Goal: Task Accomplishment & Management: Manage account settings

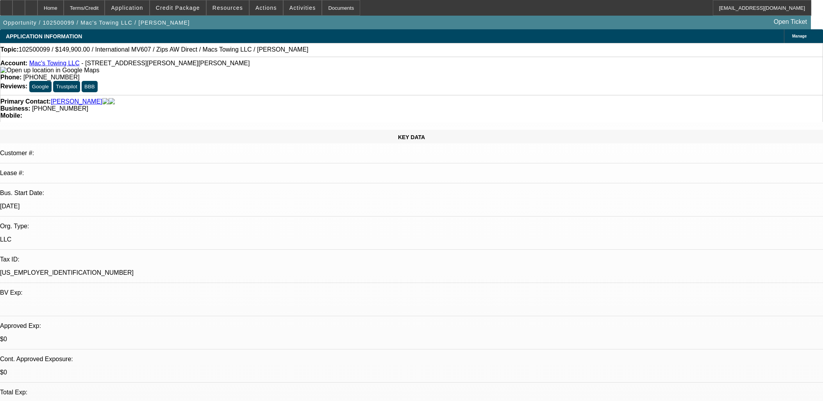
select select "0"
select select "2"
select select "0"
select select "6"
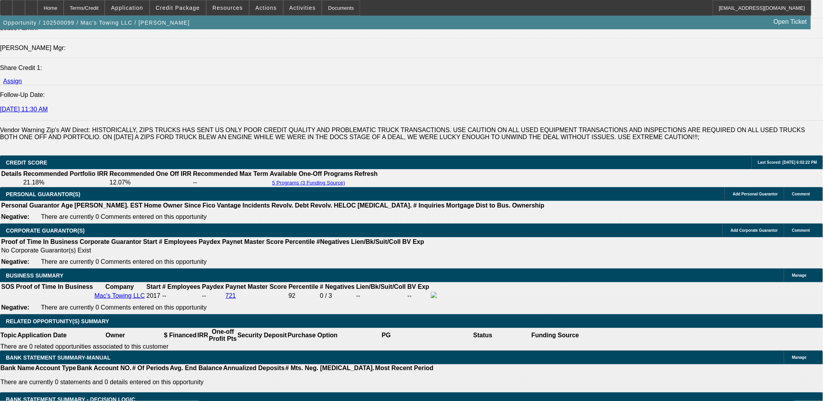
scroll to position [1042, 0]
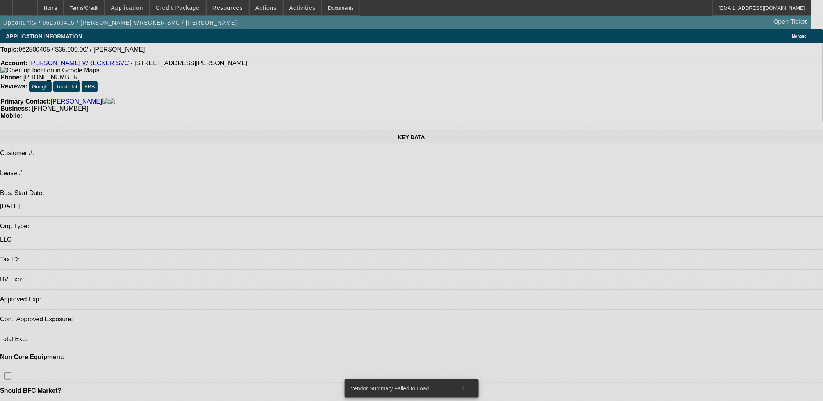
select select "0"
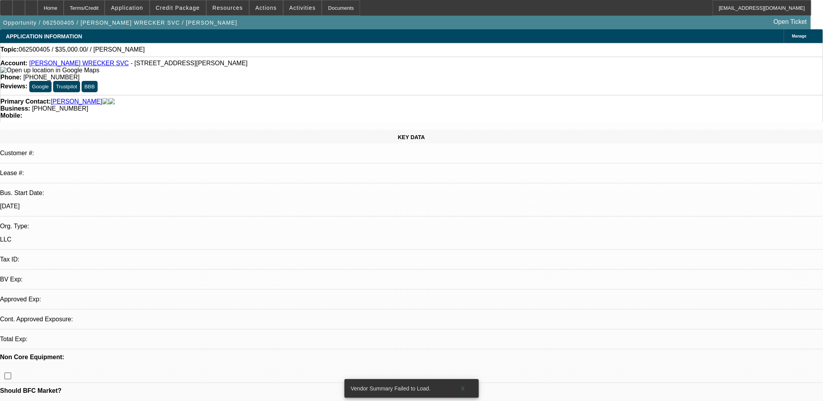
select select "2"
select select "0.1"
select select "1"
select select "2"
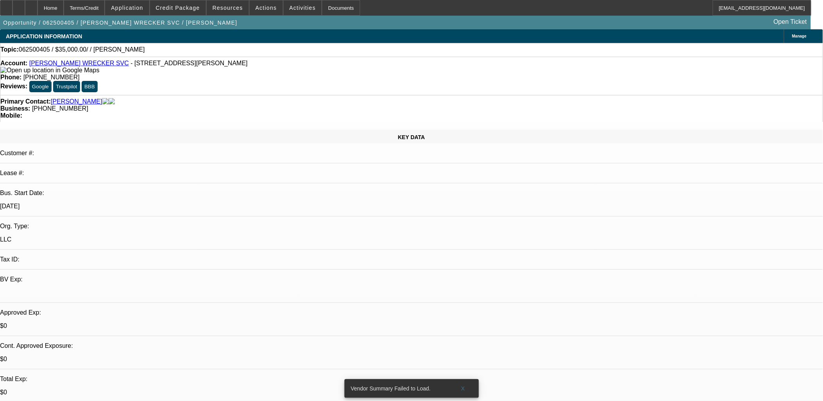
select select "4"
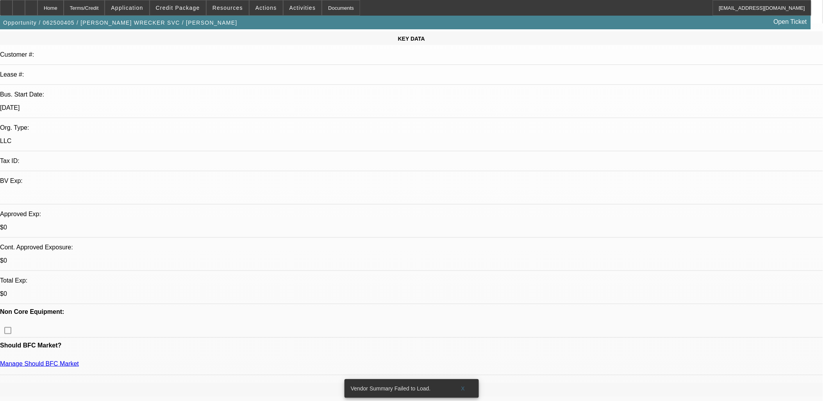
scroll to position [173, 0]
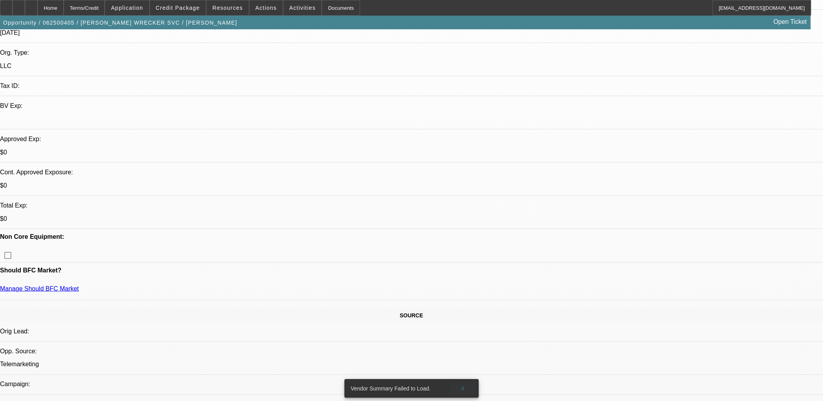
click at [465, 381] on span at bounding box center [463, 388] width 25 height 19
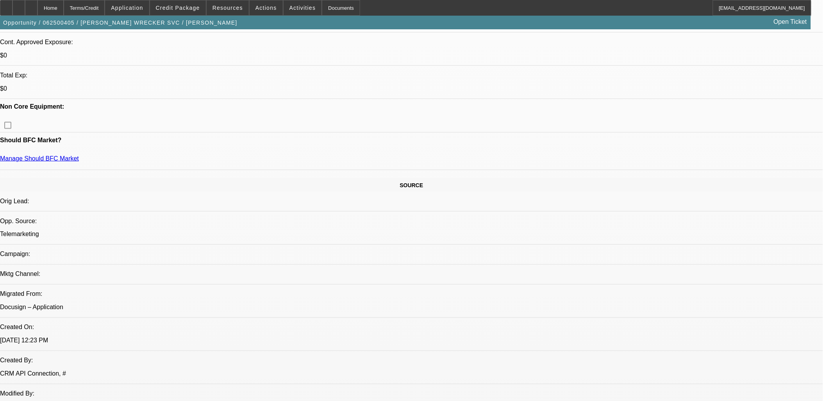
scroll to position [43, 0]
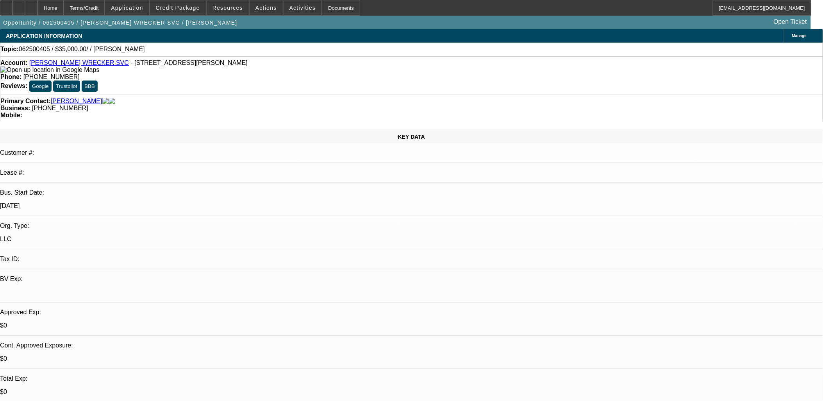
scroll to position [0, 0]
drag, startPoint x: 558, startPoint y: 272, endPoint x: 814, endPoint y: 275, distance: 256.3
copy div "Roadside assistance, local and rotation for sheriffs department has 2 trucks 14…"
drag, startPoint x: 640, startPoint y: 36, endPoint x: 646, endPoint y: 40, distance: 7.4
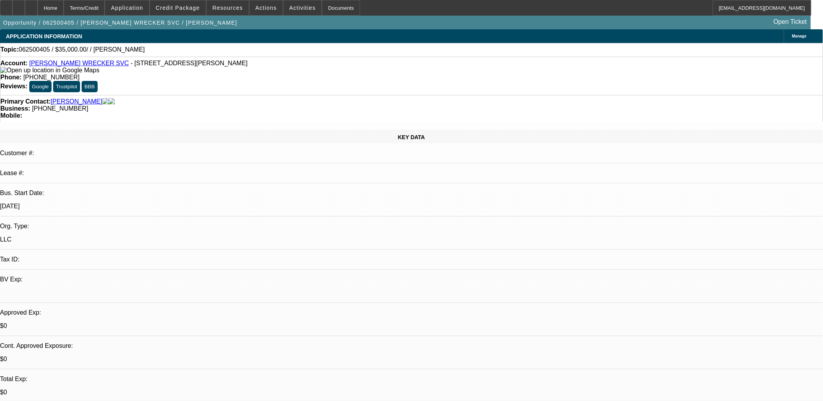
radio input "true"
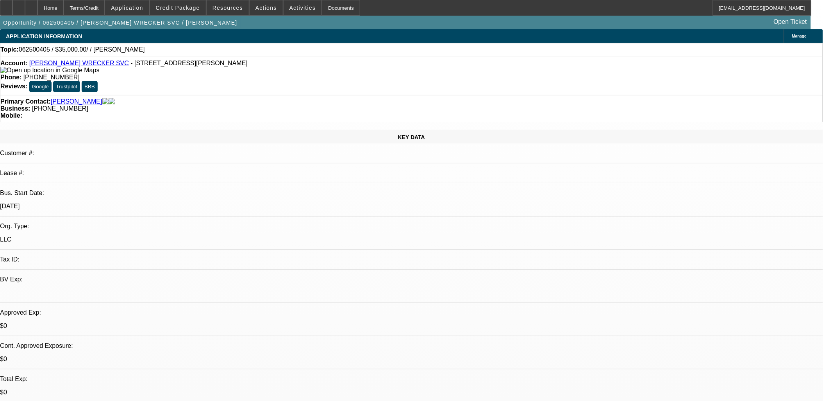
paste textarea "Brown’s Wrecker Service, founded in 1999 and based in Winder, GA, provides reli…"
type textarea "Brown’s Wrecker Service, founded in 1999 and based in Winder, GA, provides reli…"
radio input "true"
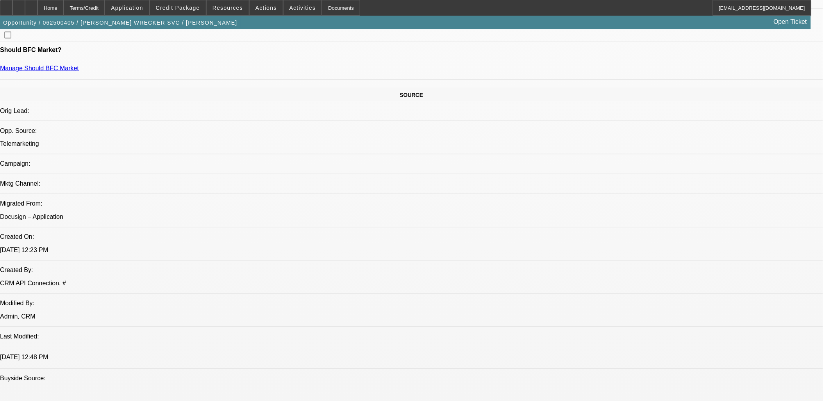
scroll to position [304, 0]
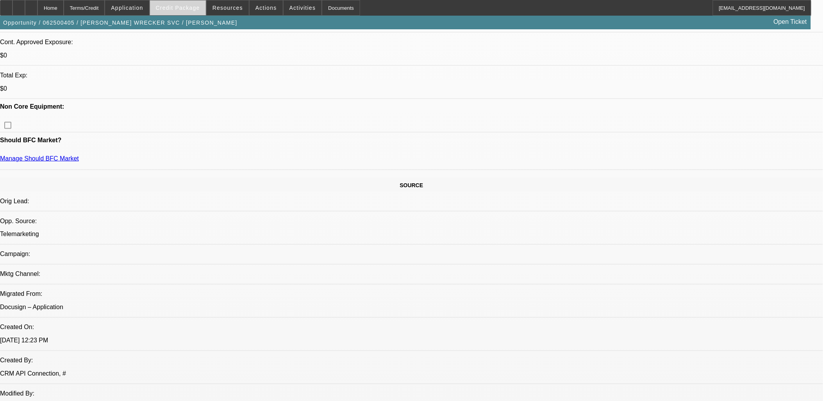
click at [191, 9] on span "Credit Package" at bounding box center [178, 8] width 44 height 6
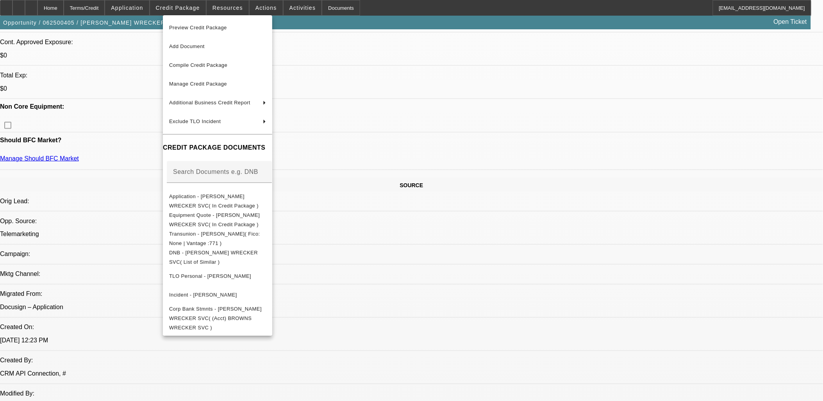
drag, startPoint x: 617, startPoint y: 300, endPoint x: 613, endPoint y: 301, distance: 4.0
click at [617, 300] on div at bounding box center [411, 200] width 823 height 401
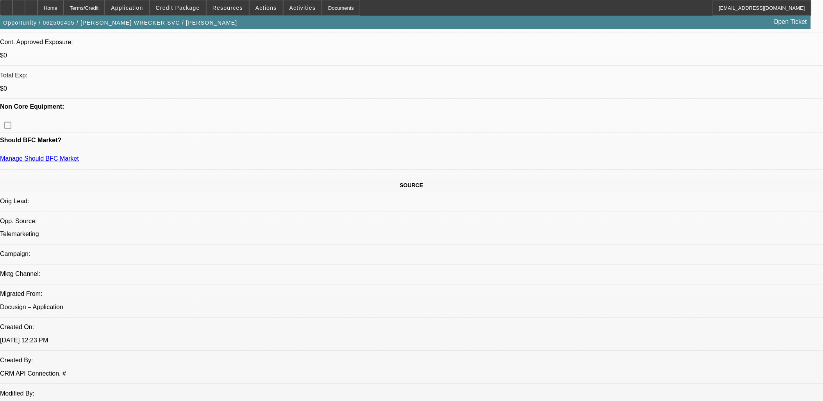
scroll to position [0, 0]
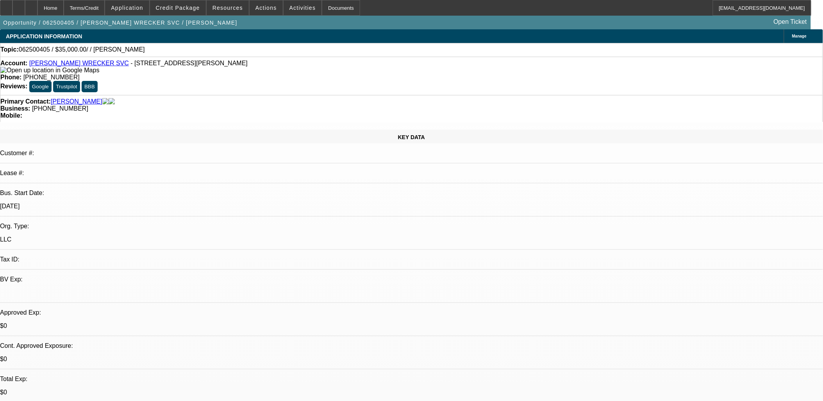
click at [792, 34] on span "Manage" at bounding box center [799, 36] width 14 height 4
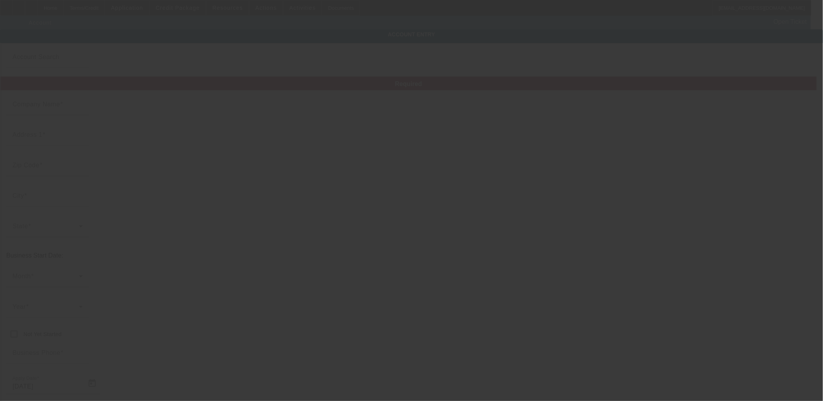
type input "BROWN'S WRECKER SVC"
type input "748 Hancock Bridge Rd"
type input "30680"
type input "Winder"
type input "(770) 867-3011"
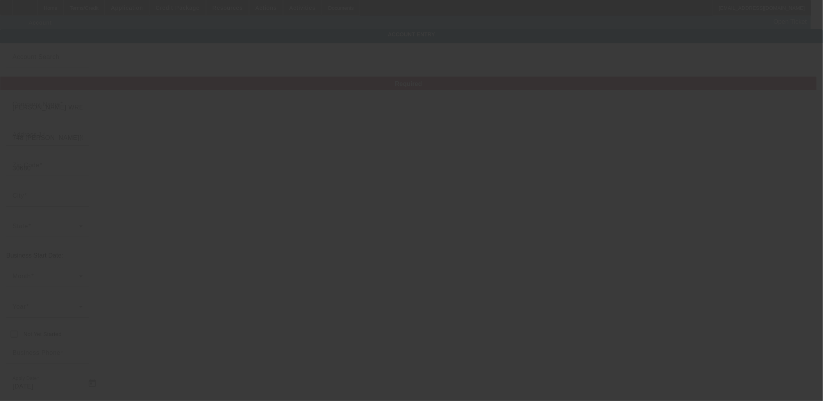
type input "kk2358@aol.com"
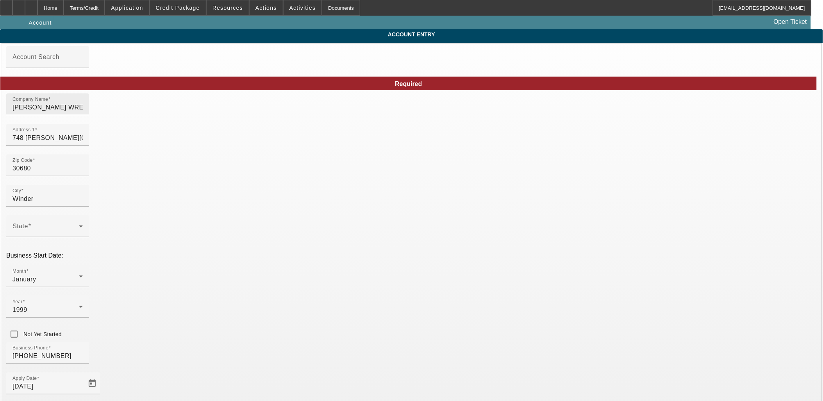
type input "6/17/2025"
drag, startPoint x: 206, startPoint y: 109, endPoint x: 178, endPoint y: 108, distance: 27.4
type input "Brown's Wrecker Service"
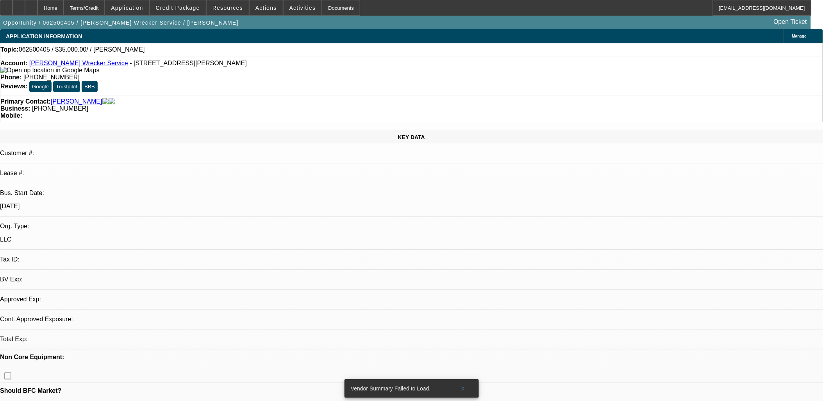
select select "0"
select select "2"
select select "0.1"
select select "4"
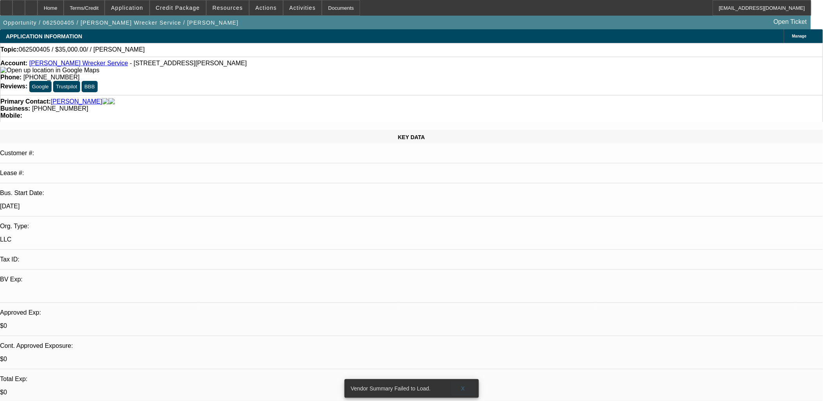
click at [461, 381] on span at bounding box center [463, 388] width 25 height 19
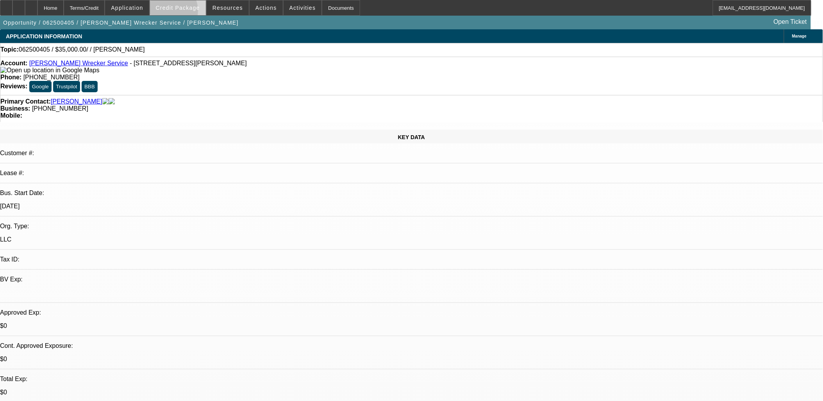
click at [180, 13] on span at bounding box center [178, 7] width 56 height 19
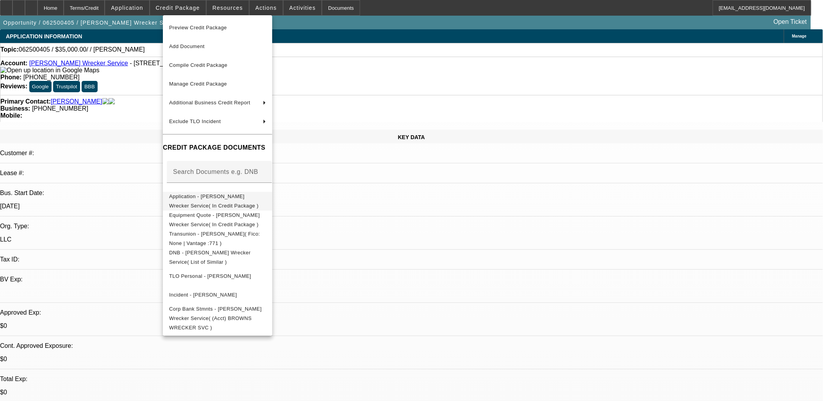
click at [206, 197] on span "Application - Brown's Wrecker Service( In Credit Package )" at bounding box center [213, 200] width 89 height 15
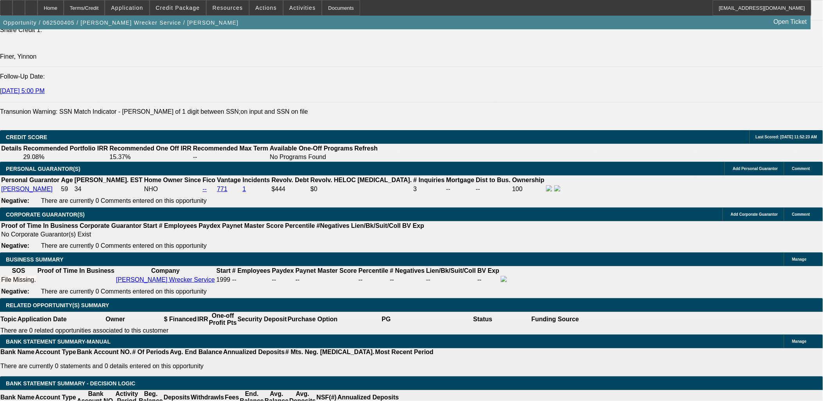
scroll to position [1085, 0]
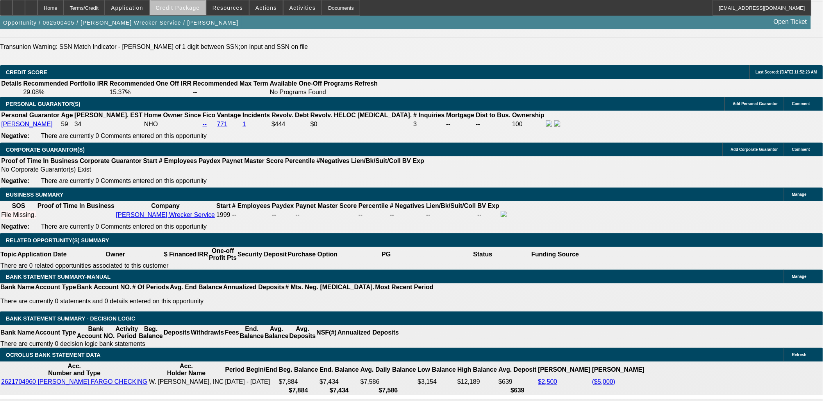
click at [193, 13] on span at bounding box center [178, 7] width 56 height 19
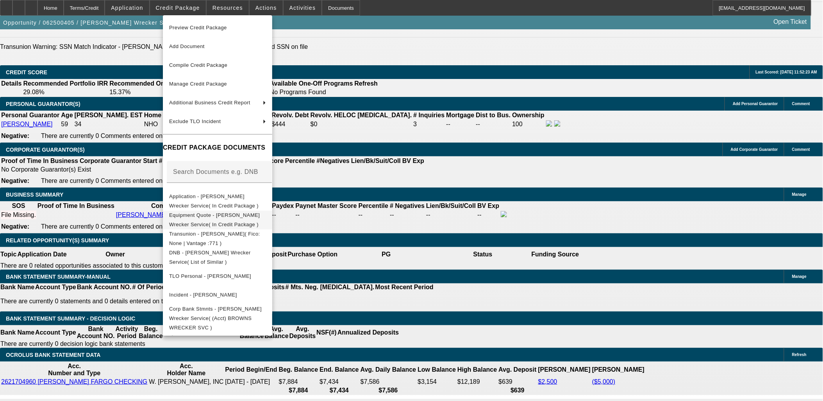
click at [255, 213] on span "Equipment Quote - Brown's Wrecker Service( In Credit Package )" at bounding box center [217, 219] width 97 height 19
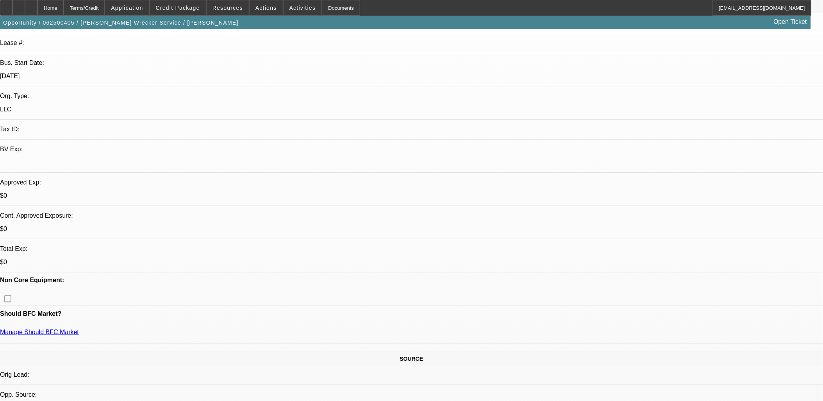
scroll to position [107, 0]
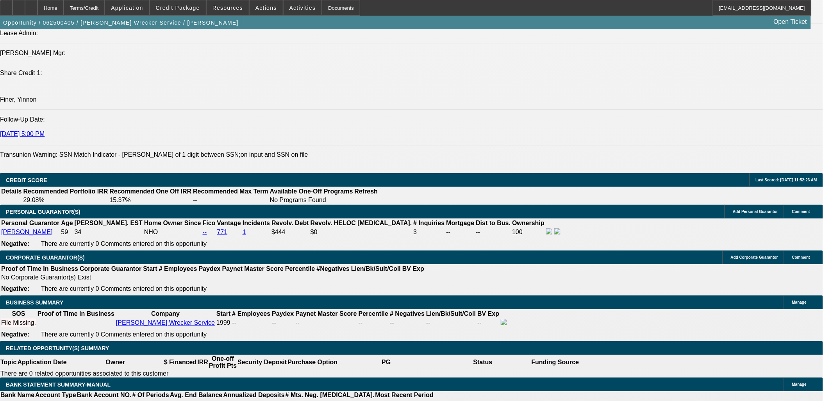
scroll to position [1042, 0]
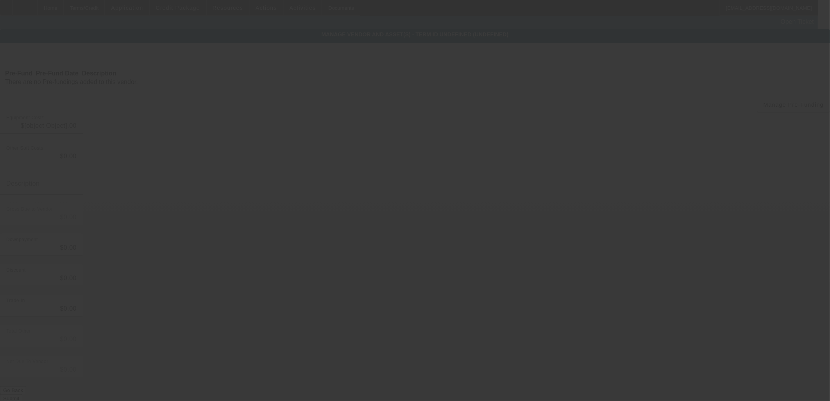
type input "$35,000.00"
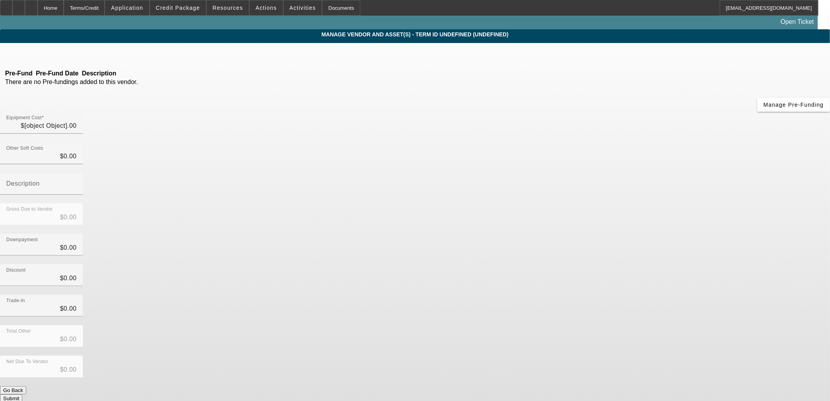
type input "$35,000.00"
click at [75, 57] on icon at bounding box center [75, 54] width 0 height 7
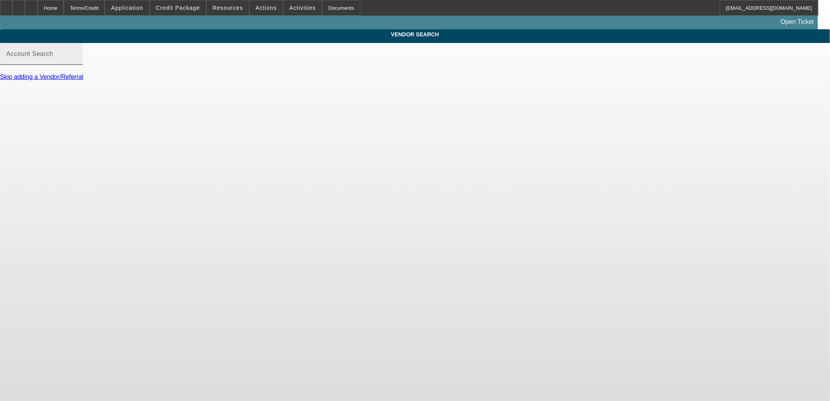
click at [77, 62] on input "Account Search" at bounding box center [41, 56] width 70 height 9
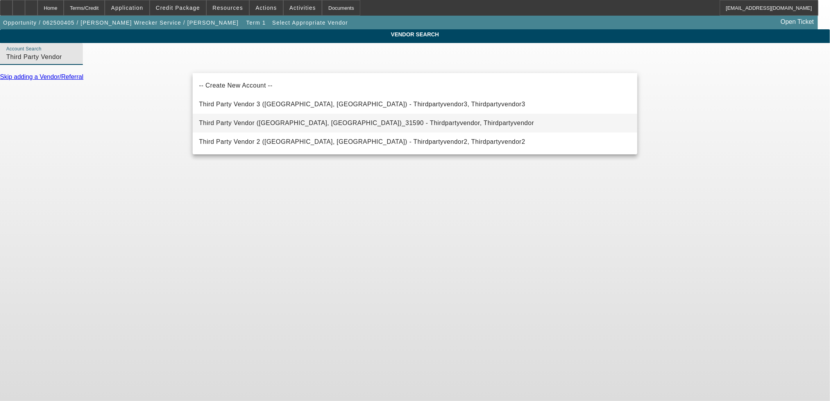
click at [245, 123] on span "Third Party Vendor (Northbrook, IL)_31590 - Thirdpartyvendor, Thirdpartyvendor" at bounding box center [366, 123] width 335 height 7
type input "Third Party Vendor (Northbrook, IL)_31590 - Thirdpartyvendor, Thirdpartyvendor"
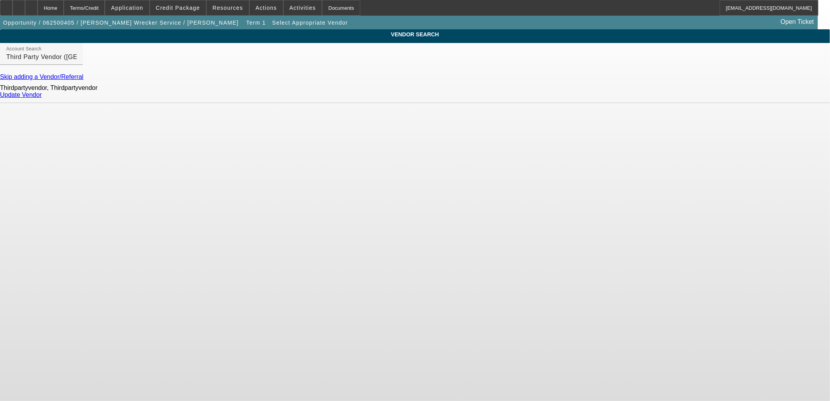
click at [596, 98] on div "Update Vendor" at bounding box center [415, 94] width 830 height 7
click at [42, 98] on link "Update Vendor" at bounding box center [21, 94] width 42 height 7
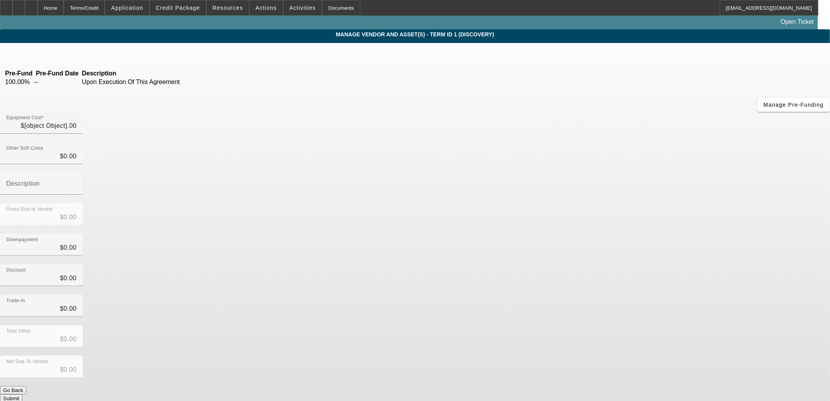
type input "$35,000.00"
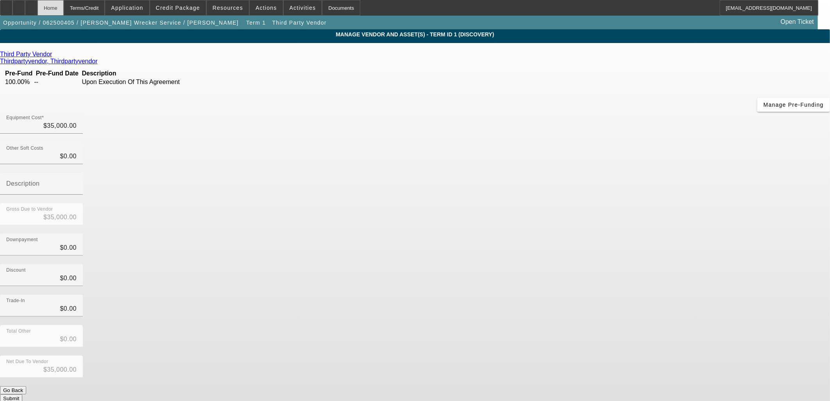
click at [64, 5] on div "Home" at bounding box center [51, 8] width 26 height 16
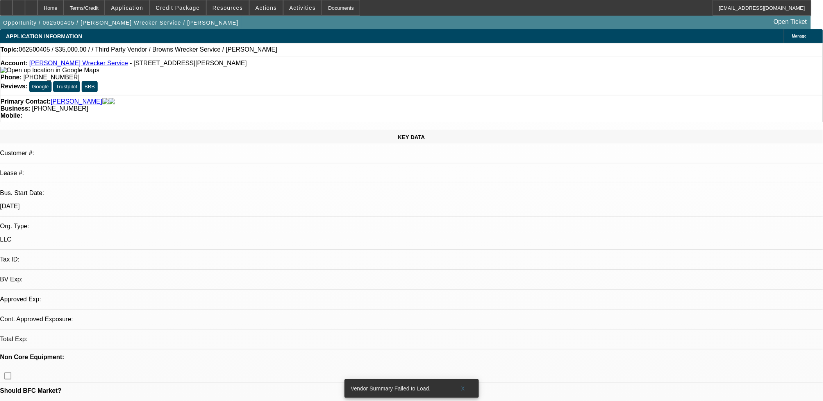
select select "0"
select select "2"
select select "0.1"
select select "4"
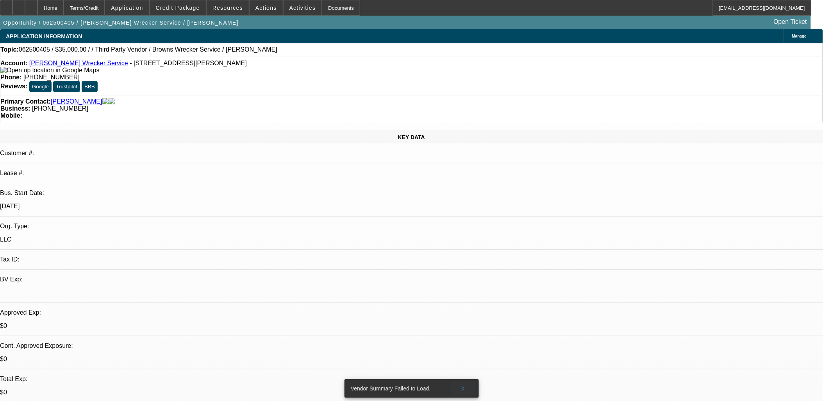
click at [463, 385] on span "X" at bounding box center [463, 388] width 4 height 6
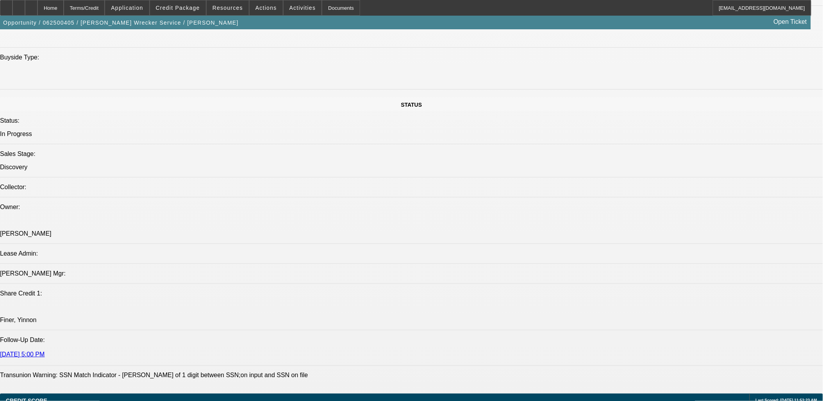
scroll to position [1042, 0]
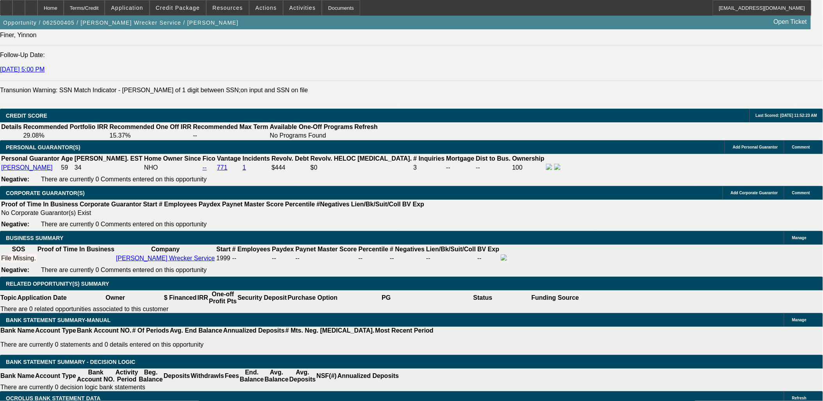
select select "0.05"
type input "$1,750.00"
type input "UNKNOWN"
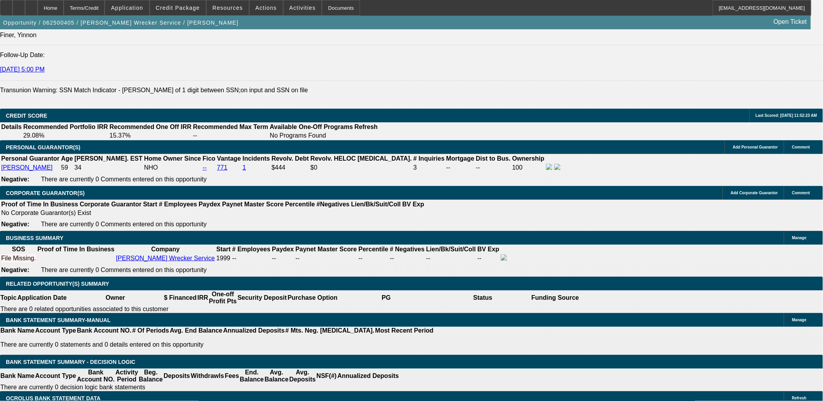
type input "24"
type input "20"
type input "$2,828.92"
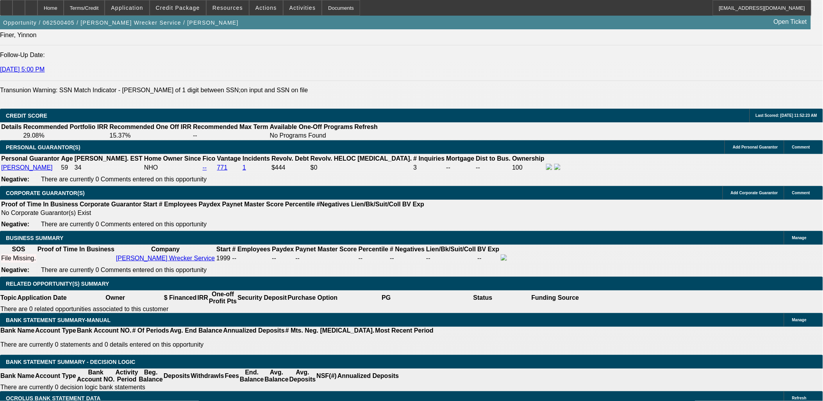
type input "$1,414.46"
type input "$3,384.58"
type input "$1,692.29"
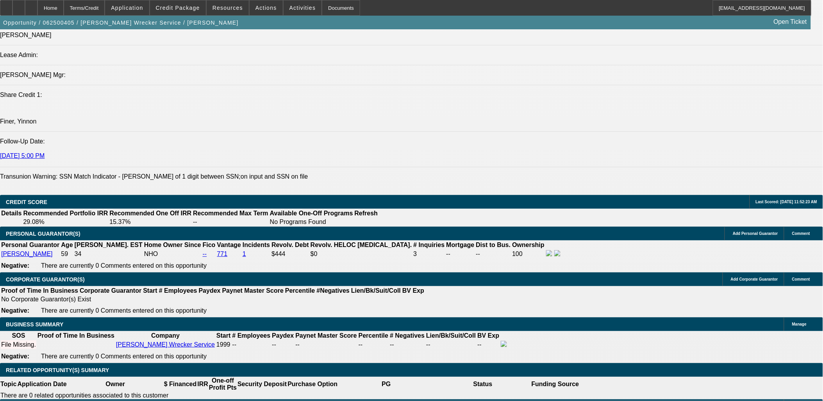
scroll to position [955, 0]
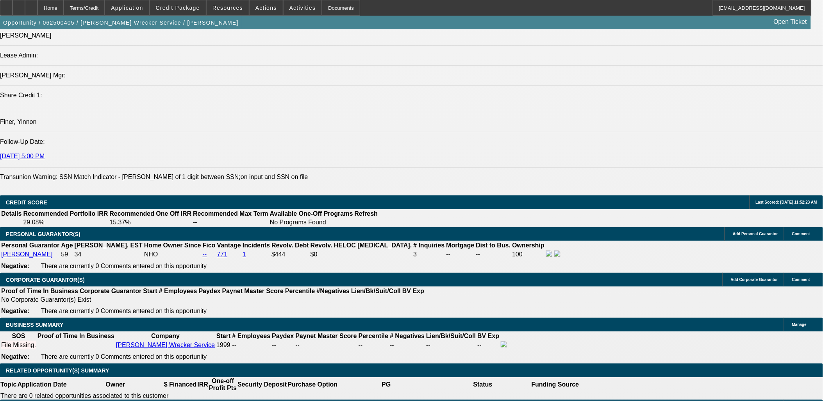
type input "20"
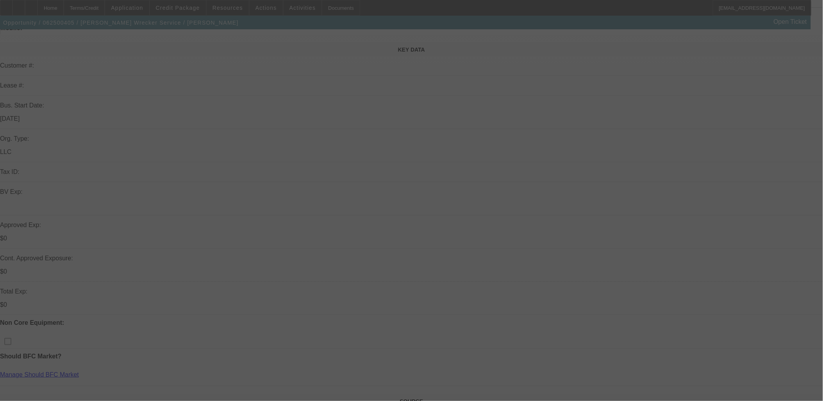
scroll to position [43, 0]
select select "2"
select select "0.1"
select select "4"
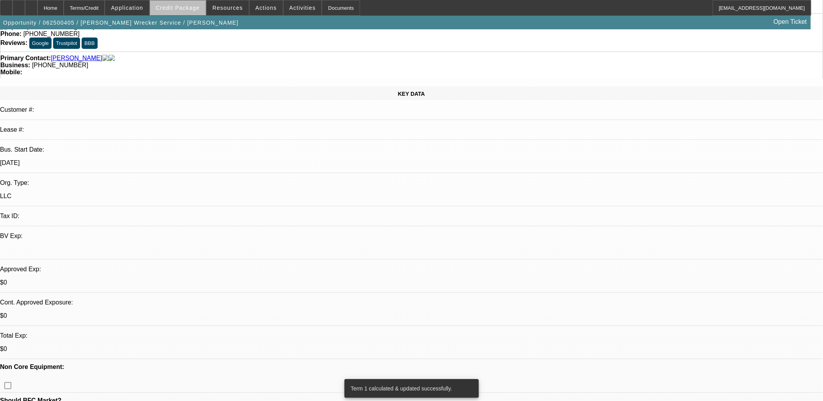
click at [192, 12] on span at bounding box center [178, 7] width 56 height 19
click at [190, 11] on span at bounding box center [178, 7] width 56 height 19
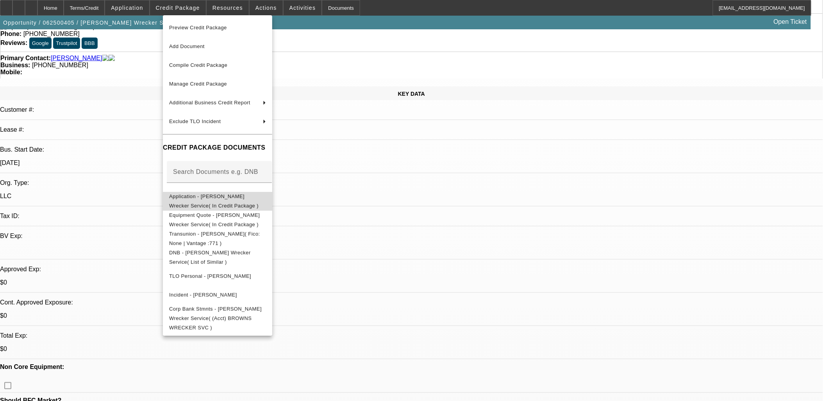
click at [217, 197] on span "Application - Brown's Wrecker Service( In Credit Package )" at bounding box center [213, 200] width 89 height 15
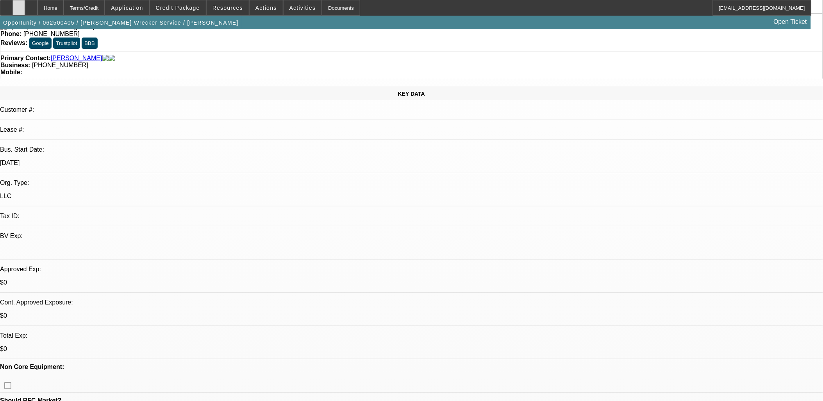
click at [19, 5] on icon at bounding box center [19, 5] width 0 height 0
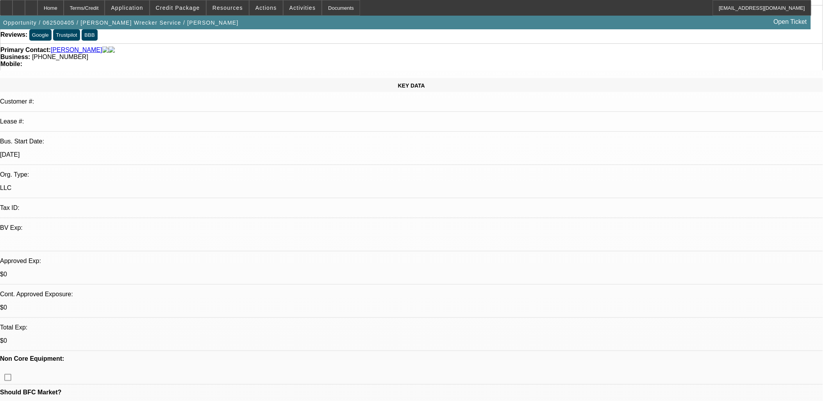
scroll to position [0, 0]
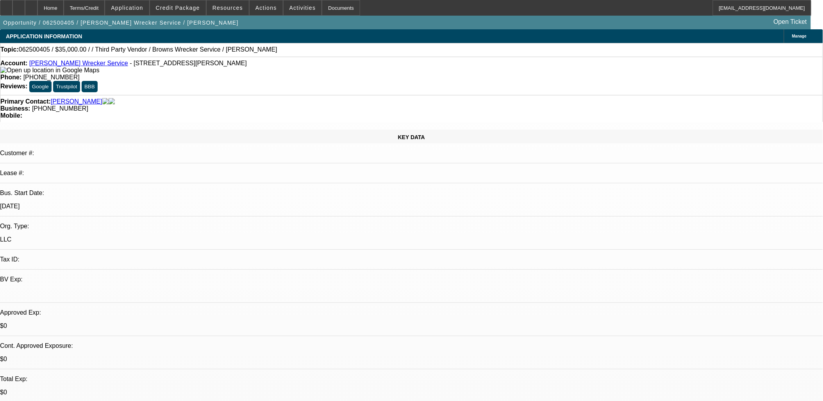
click at [792, 35] on span "Manage" at bounding box center [799, 36] width 14 height 4
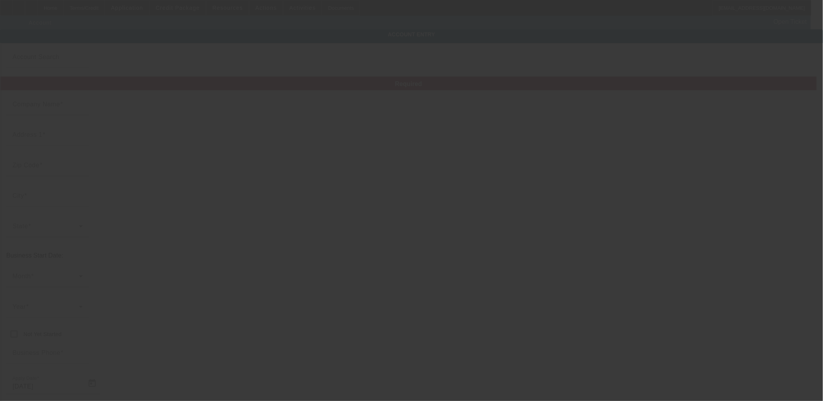
type input "Brown's Wrecker Service"
type input "748 Hancock Bridge Rd"
type input "30680"
type input "Winder"
type input "(770) 867-3011"
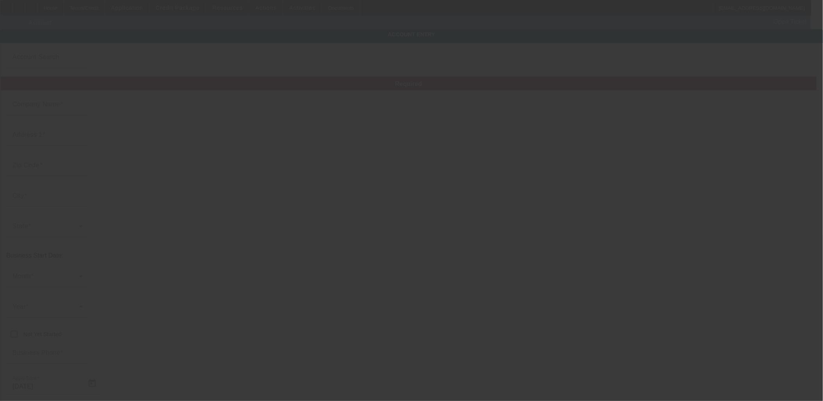
type input "kk2358@aol.com"
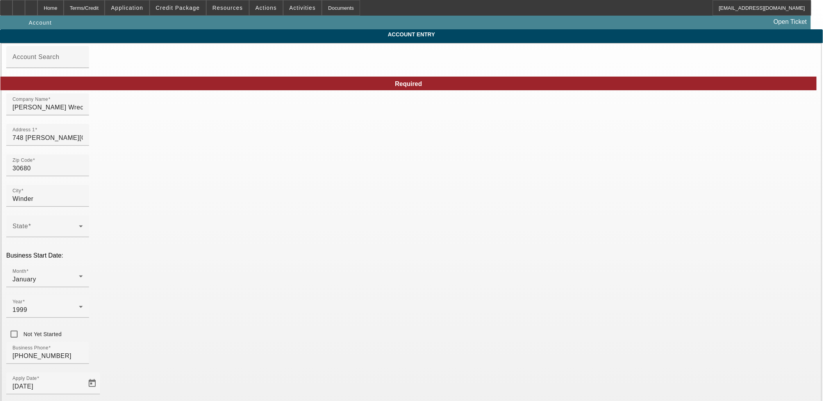
type input "6/17/2025"
drag, startPoint x: 197, startPoint y: 112, endPoint x: 145, endPoint y: 113, distance: 51.2
paste input "Brown's Wrecker Service"
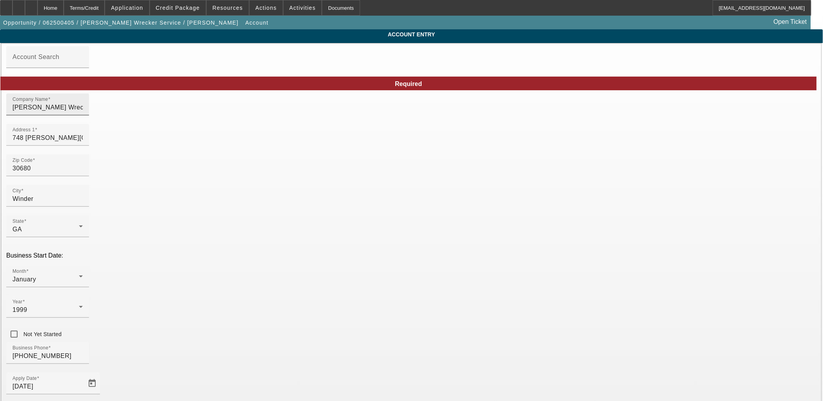
type input "Brown's Wrecker Service"
drag, startPoint x: 204, startPoint y: 111, endPoint x: 88, endPoint y: 106, distance: 116.2
type input "W. David Brown Inc"
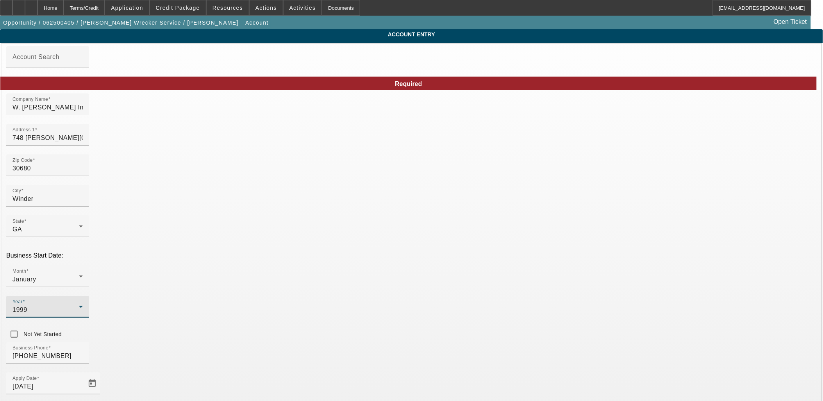
click at [79, 305] on div "1999" at bounding box center [46, 309] width 66 height 9
click at [323, 275] on span "2003" at bounding box center [317, 276] width 15 height 9
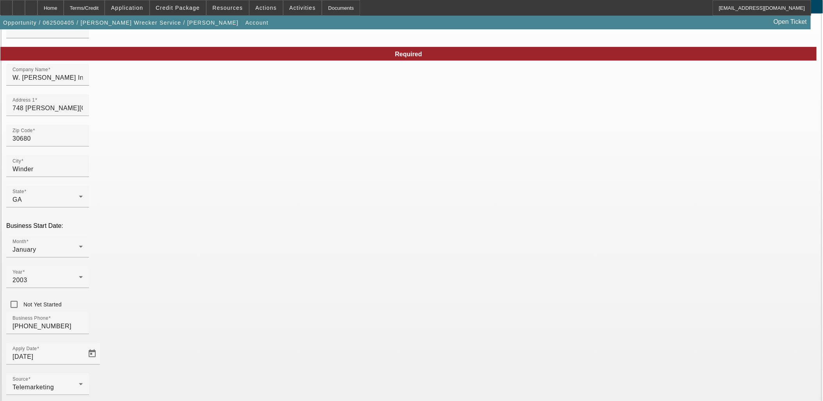
scroll to position [57, 0]
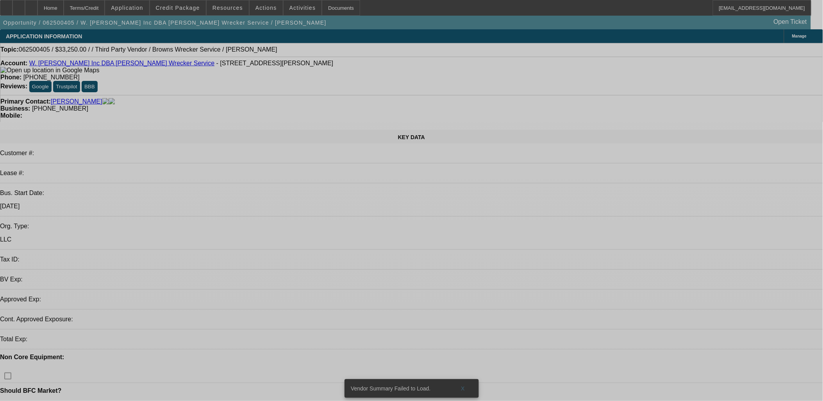
select select "2"
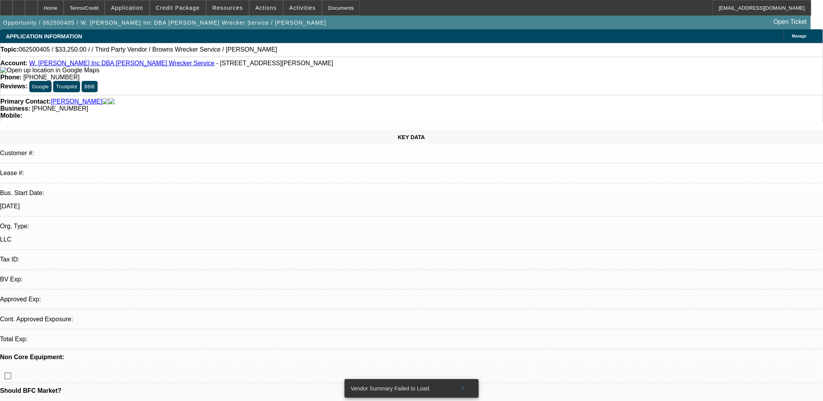
select select "2"
select select "0.1"
select select "4"
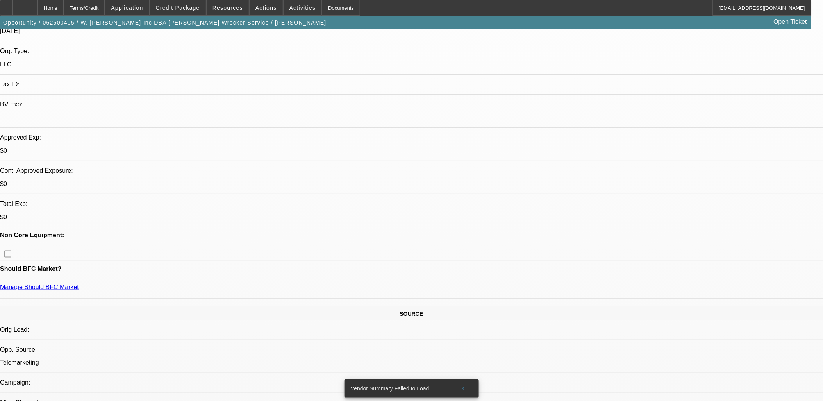
scroll to position [260, 0]
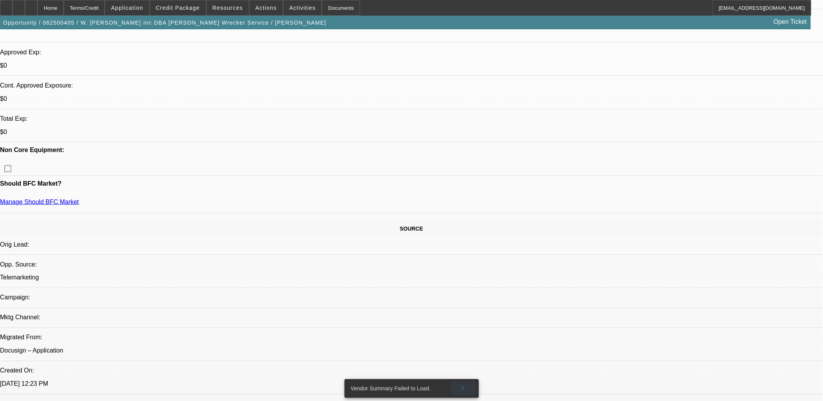
click at [464, 385] on span "X" at bounding box center [463, 388] width 4 height 6
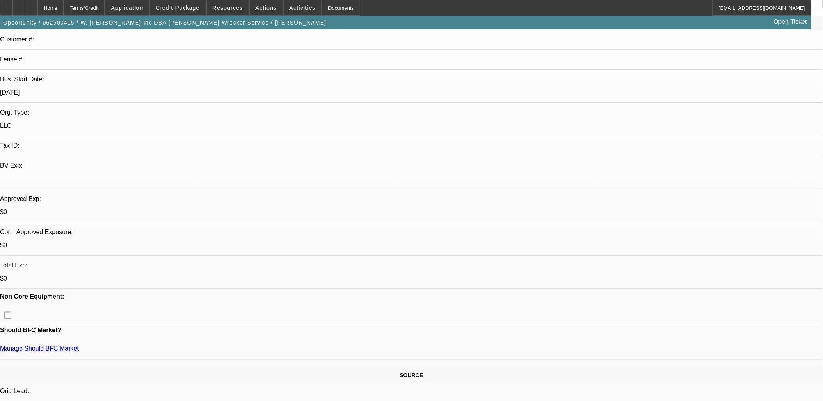
scroll to position [87, 0]
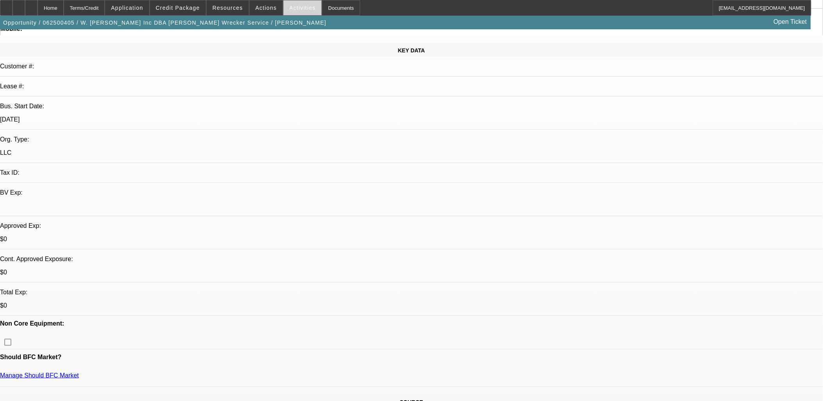
click at [294, 7] on span "Activities" at bounding box center [303, 8] width 27 height 6
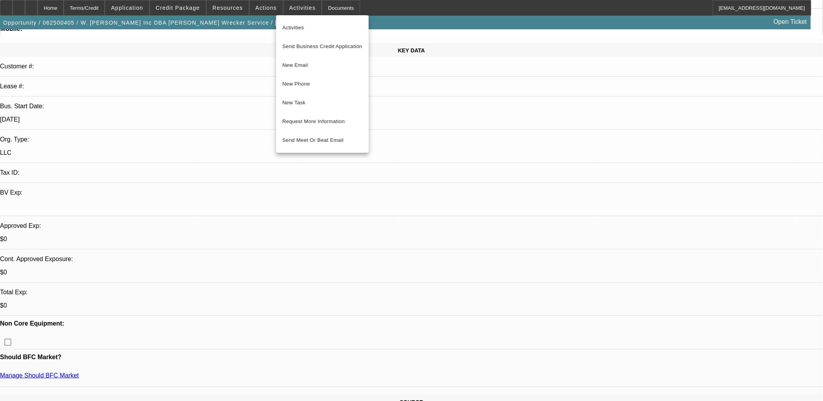
click at [536, 327] on div at bounding box center [411, 200] width 823 height 401
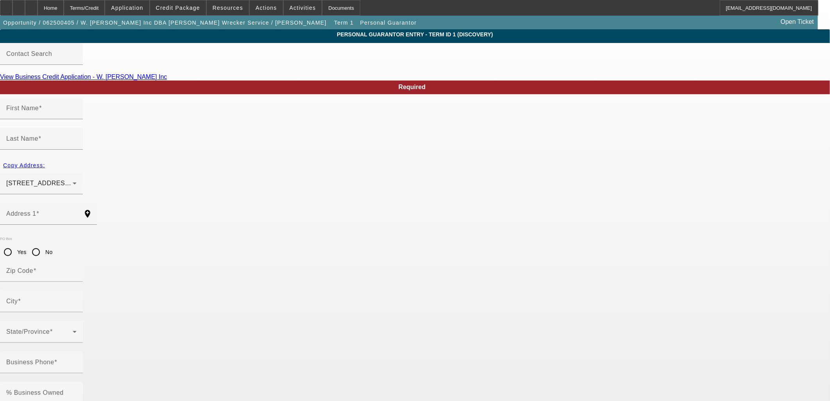
type input "Thomas"
type input "Brown"
type input "814 Hancock Bridge Road"
radio input "true"
type input "30680"
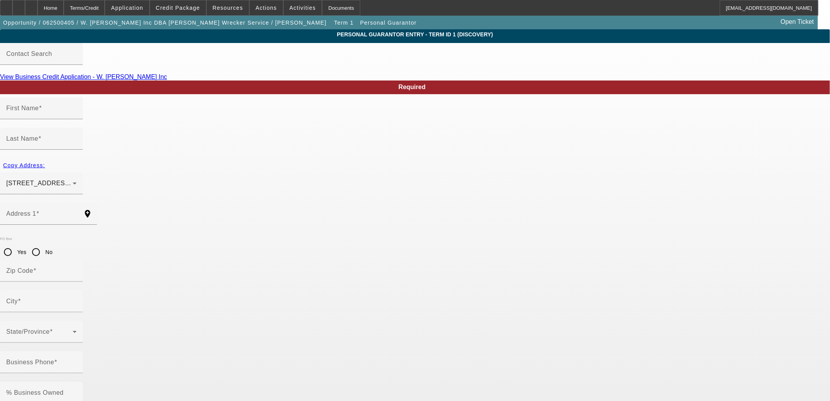
type input "Winder"
type input "(770) 867-3011"
type input "100"
type input "252-31-9685"
type input "dbrown814@aol.com"
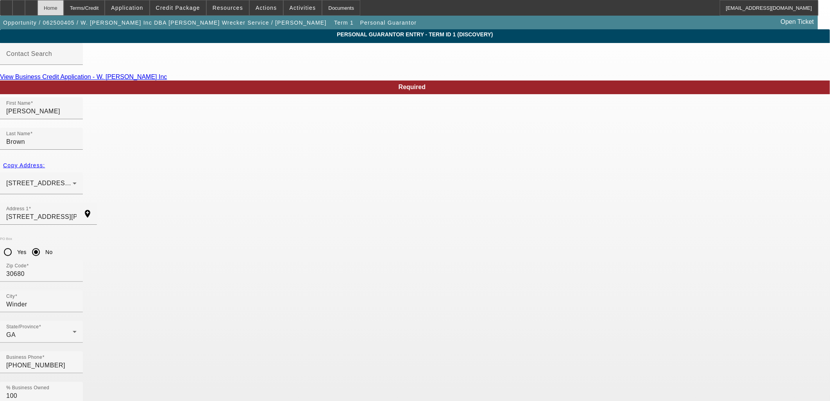
click at [64, 11] on div "Home" at bounding box center [51, 8] width 26 height 16
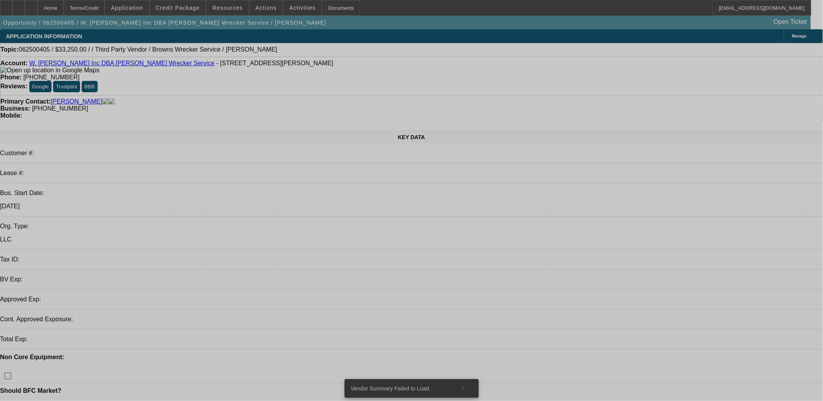
select select "2"
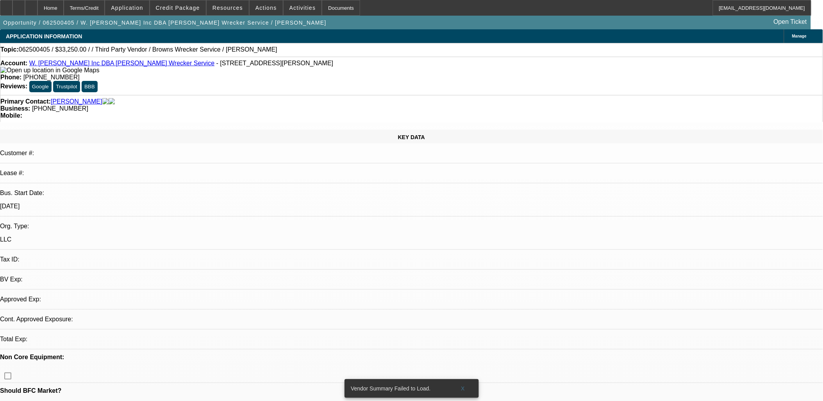
select select "2"
select select "0.1"
select select "4"
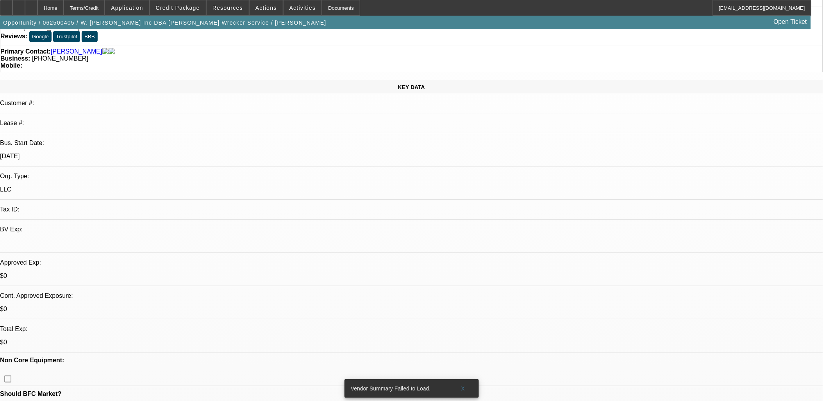
scroll to position [130, 0]
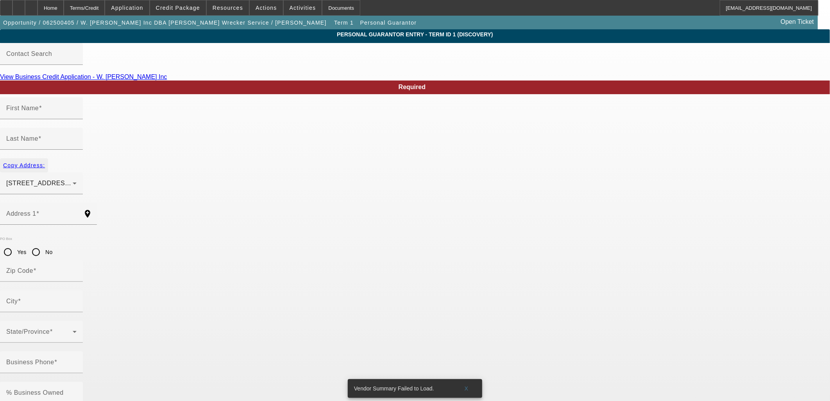
type input "Thomas"
type input "Brown"
type input "814 Hancock Bridge Road"
radio input "true"
type input "30680"
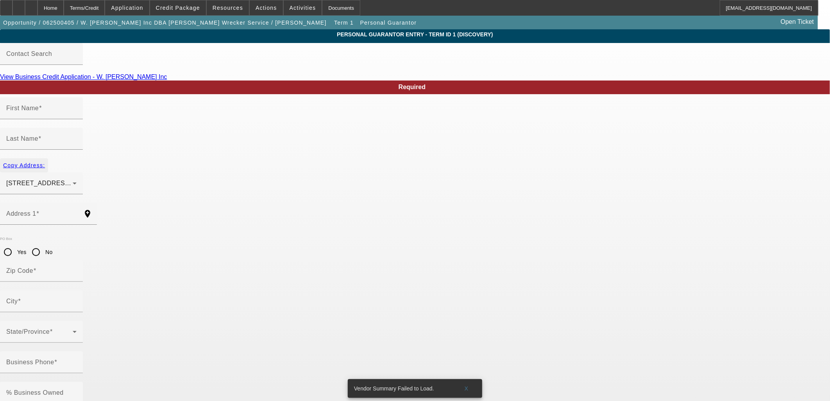
type input "Winder"
type input "(770) 867-3011"
type input "100"
type input "252-31-9685"
type input "dbrown814@aol.com"
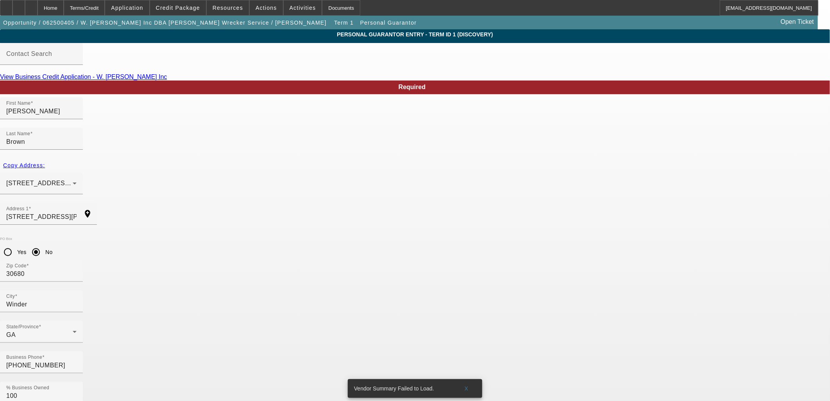
type input "Dana"
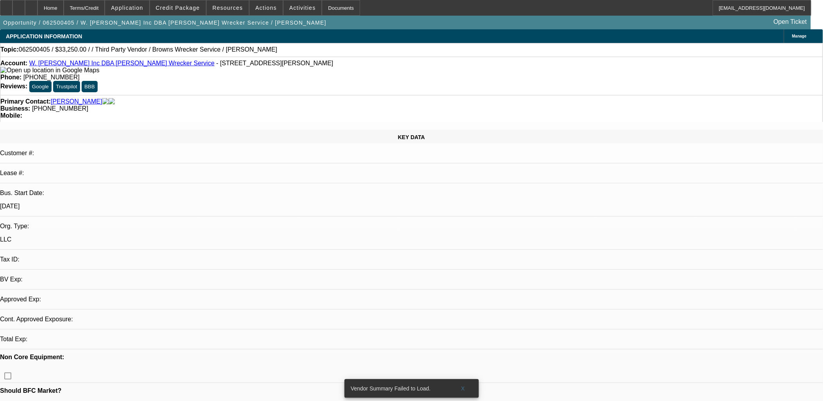
select select "2"
select select "0.1"
select select "4"
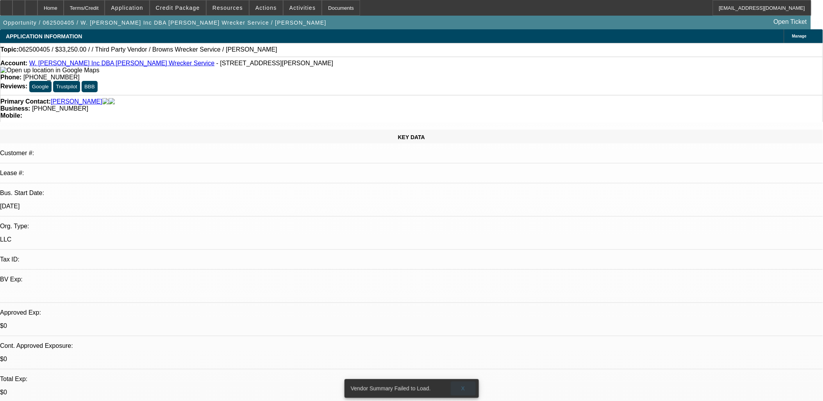
click at [460, 383] on span at bounding box center [463, 388] width 25 height 19
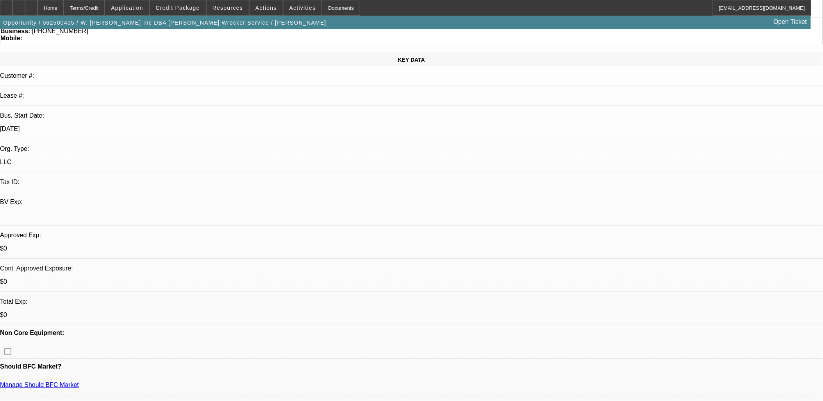
scroll to position [173, 0]
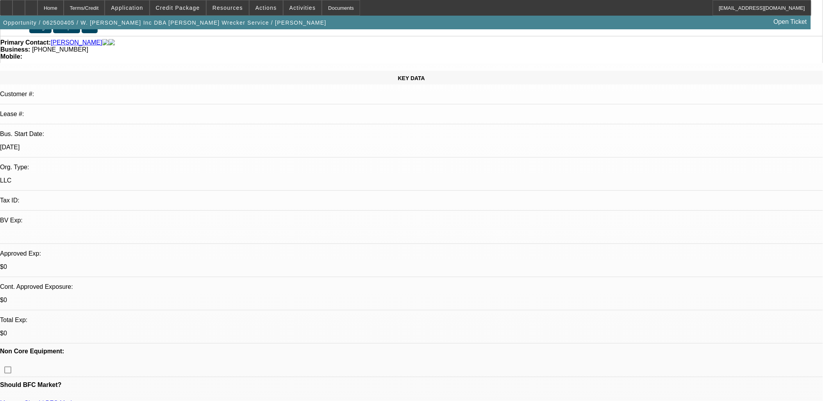
scroll to position [0, 0]
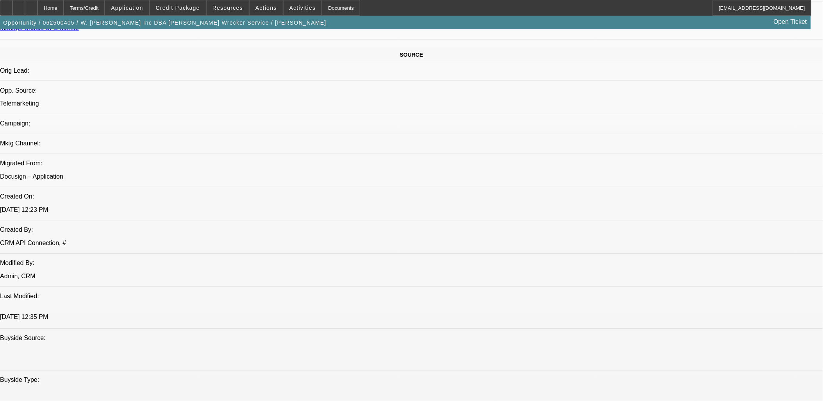
scroll to position [391, 0]
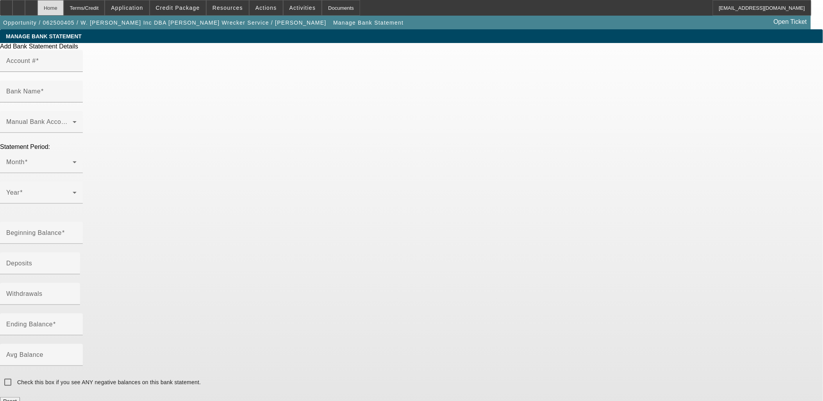
click at [64, 9] on div "Home" at bounding box center [51, 8] width 26 height 16
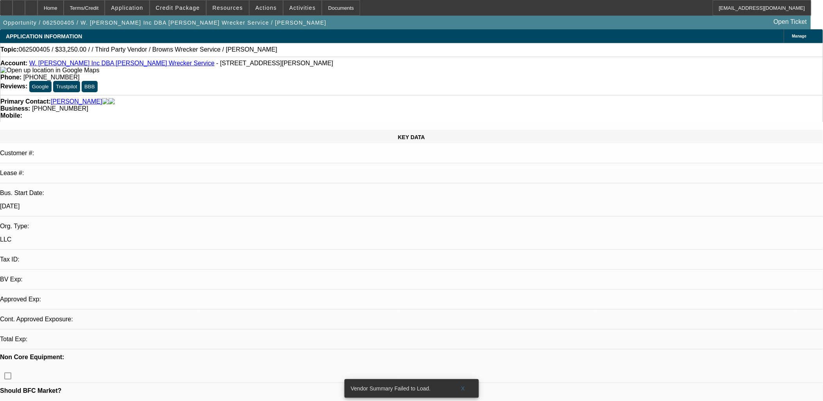
select select "2"
select select "0.1"
select select "4"
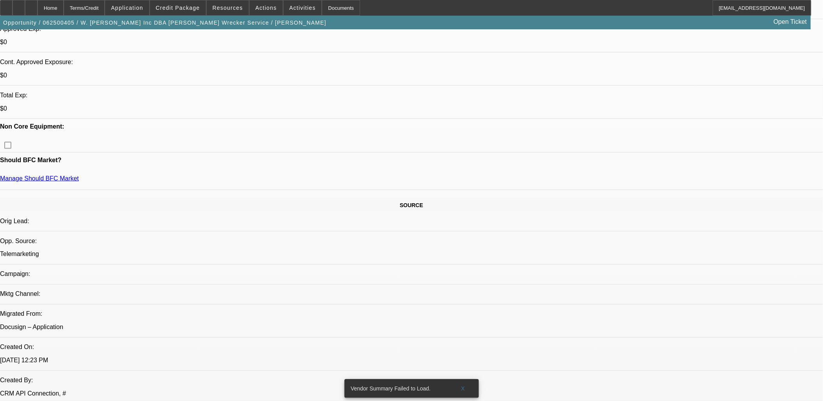
scroll to position [347, 0]
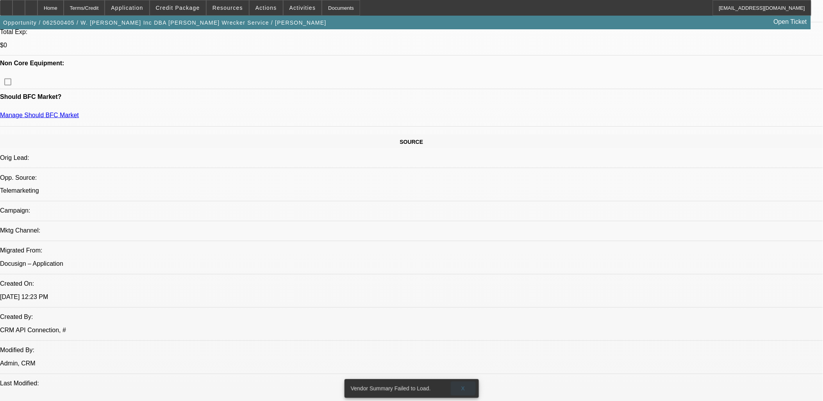
click at [462, 385] on span "X" at bounding box center [463, 388] width 4 height 6
drag, startPoint x: 767, startPoint y: 274, endPoint x: 558, endPoint y: 251, distance: 210.7
copy div "Brown’s Wrecker Service, founded in 1999 and based in Winder, GA, provides reli…"
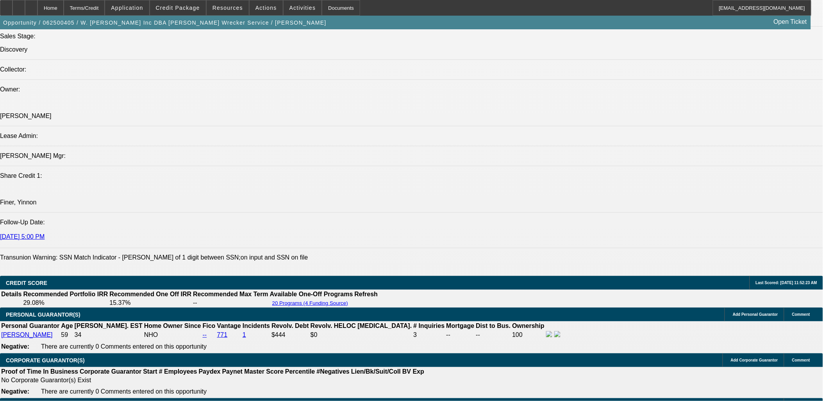
scroll to position [738, 0]
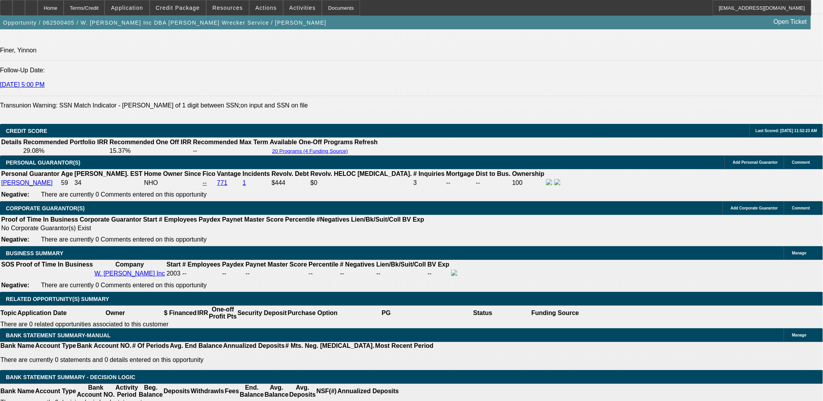
scroll to position [1042, 0]
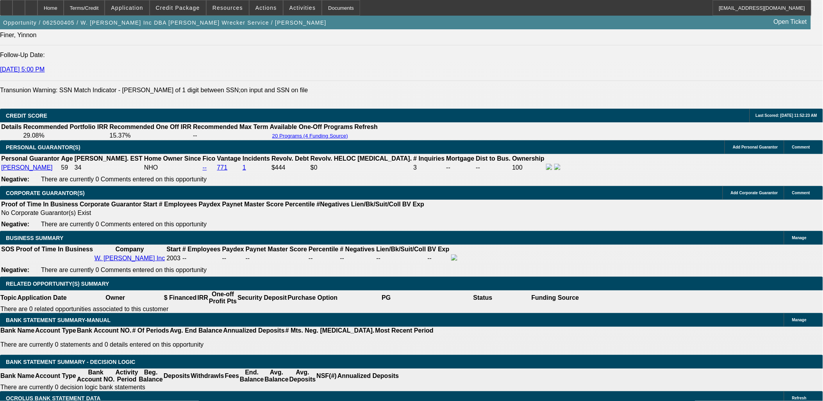
type input "UNKNOWN"
type input "12"
type input "$67,608.34"
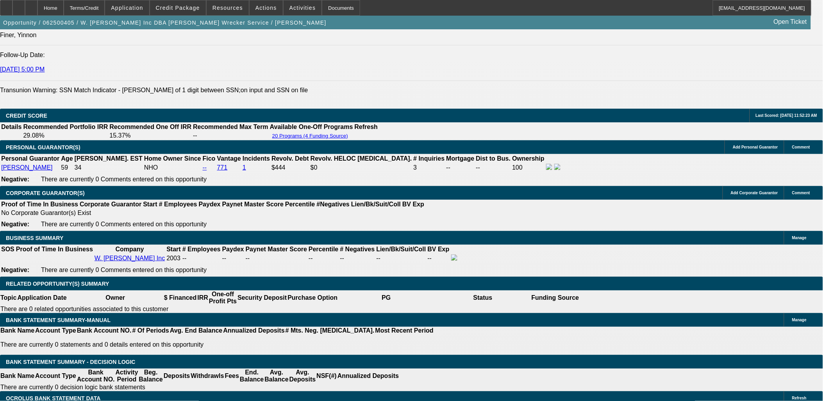
type input "$33,804.17"
type input "$6,160.20"
type input "$3,080.10"
type input "12"
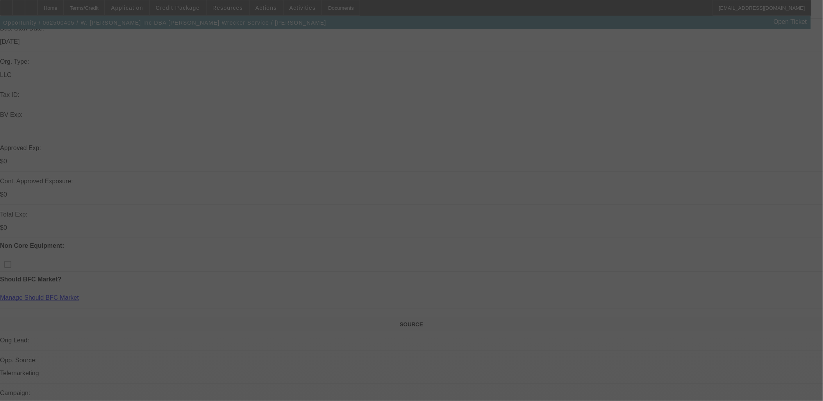
scroll to position [217, 0]
select select "2"
select select "0.1"
select select "4"
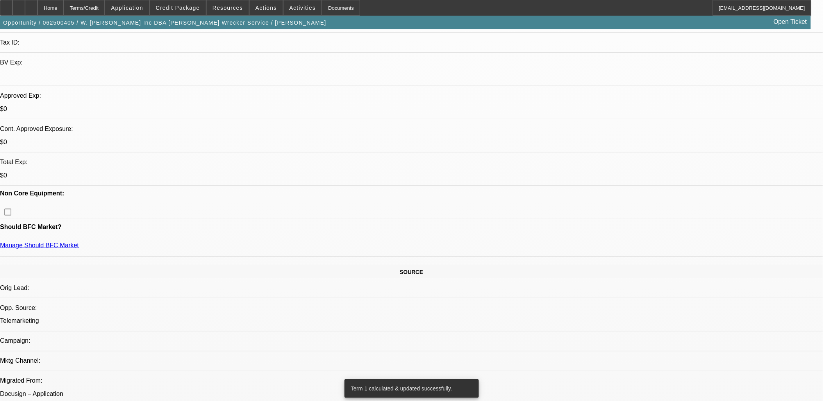
click at [297, 7] on span "Activities" at bounding box center [303, 8] width 27 height 6
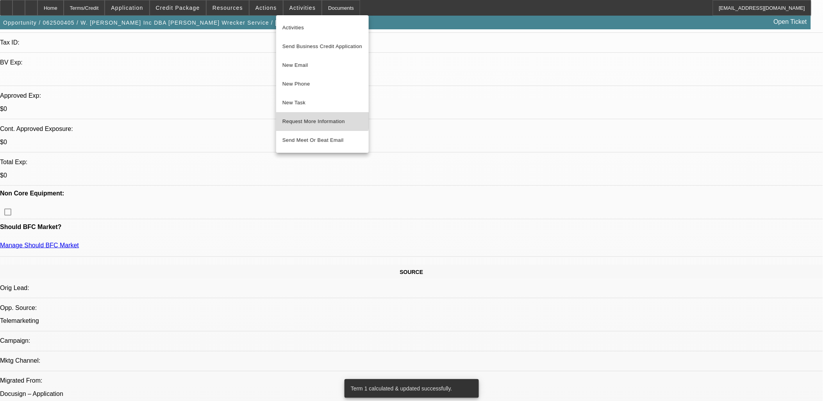
click at [309, 116] on button "Request More Information" at bounding box center [322, 121] width 93 height 19
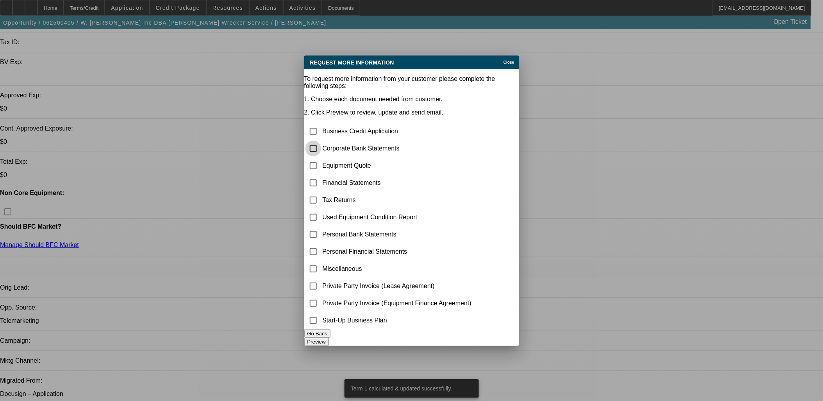
click at [318, 141] on input "checkbox" at bounding box center [314, 149] width 16 height 16
drag, startPoint x: 322, startPoint y: 116, endPoint x: 320, endPoint y: 123, distance: 8.1
click at [321, 141] on input "checkbox" at bounding box center [314, 149] width 16 height 16
checkbox input "false"
click at [321, 158] on input "checkbox" at bounding box center [314, 166] width 16 height 16
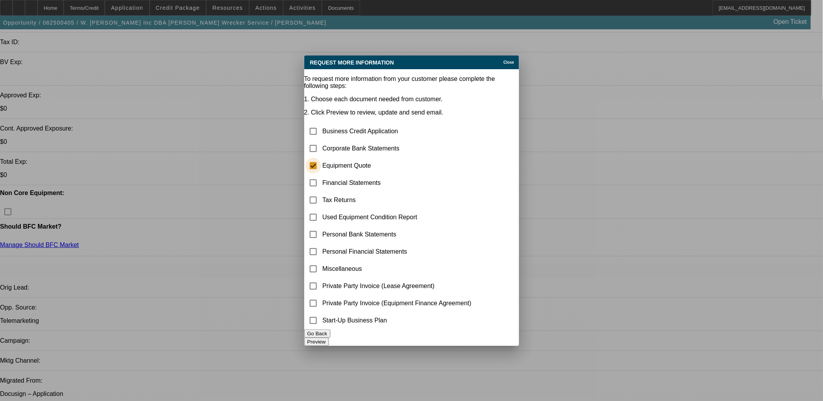
checkbox input "true"
click at [321, 261] on input "checkbox" at bounding box center [314, 269] width 16 height 16
checkbox input "true"
click at [329, 338] on button "Preview" at bounding box center [316, 342] width 25 height 8
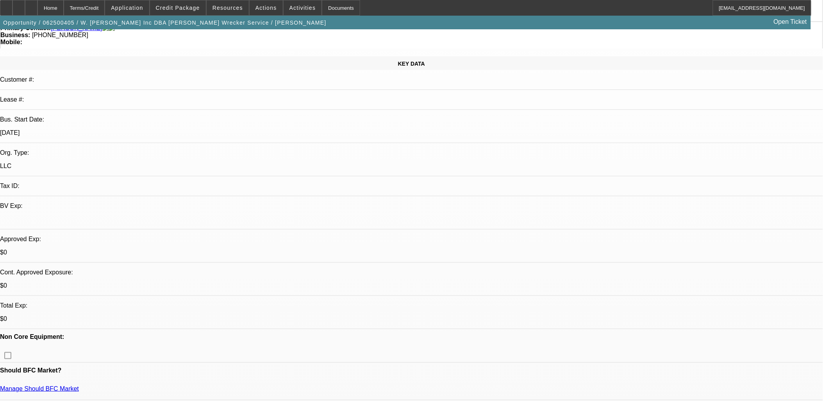
scroll to position [0, 0]
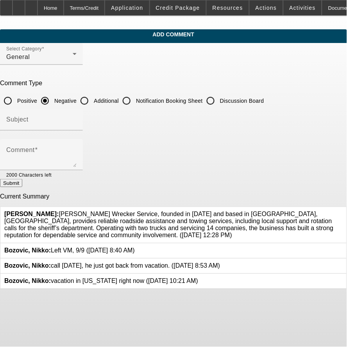
click at [343, 211] on icon at bounding box center [343, 211] width 0 height 0
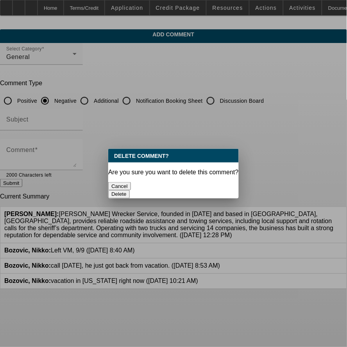
click at [130, 190] on button "Delete" at bounding box center [118, 194] width 21 height 8
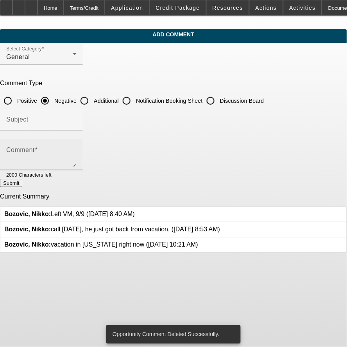
click at [77, 152] on textarea "Comment" at bounding box center [41, 157] width 70 height 19
paste textarea "Brown’s Wrecker Service, originally founded in 1999 as W. David Brown Inc. in W…"
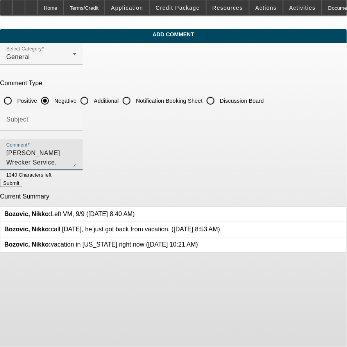
click at [77, 154] on textarea "Brown’s Wrecker Service, originally founded in 1999 as W. David Brown Inc. in W…" at bounding box center [41, 157] width 70 height 19
type textarea "Brown’s Wrecker Service, originally founded in 1999 as W. David Brown Inc. in W…"
click at [22, 182] on button "Submit" at bounding box center [11, 183] width 22 height 8
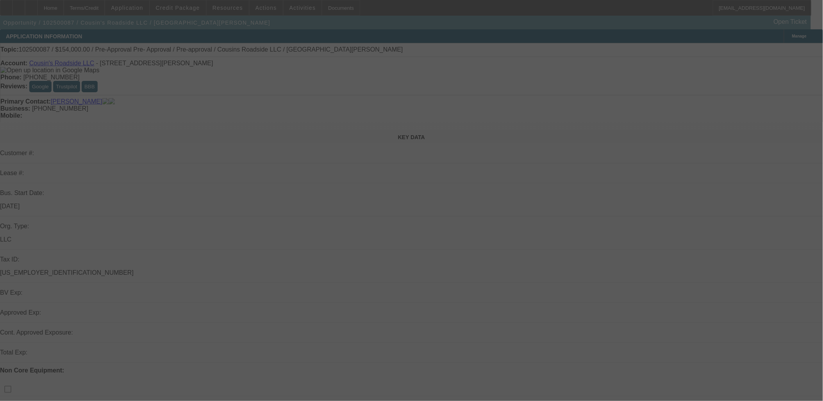
select select "0"
select select "2"
select select "0.1"
select select "4"
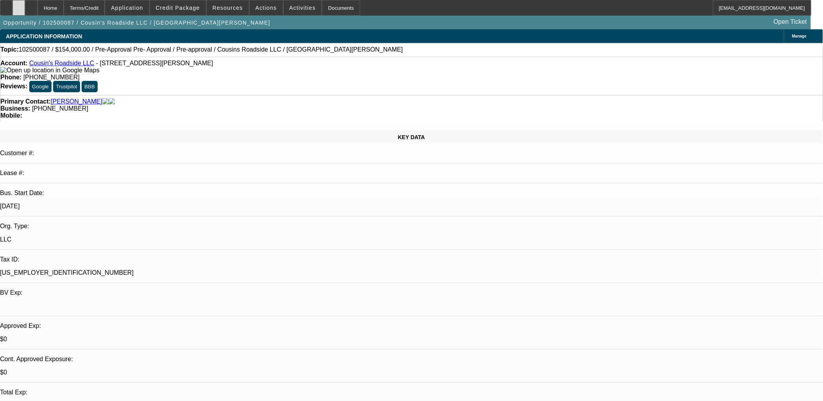
click at [19, 5] on icon at bounding box center [19, 5] width 0 height 0
drag, startPoint x: 35, startPoint y: 64, endPoint x: 89, endPoint y: 67, distance: 53.6
click at [89, 67] on div "Account: Cousin's Roadside LLC - 173 Ethan Moor, Jonesboro, GA 30238" at bounding box center [411, 67] width 822 height 14
copy link "Cousin's Roadside LLC"
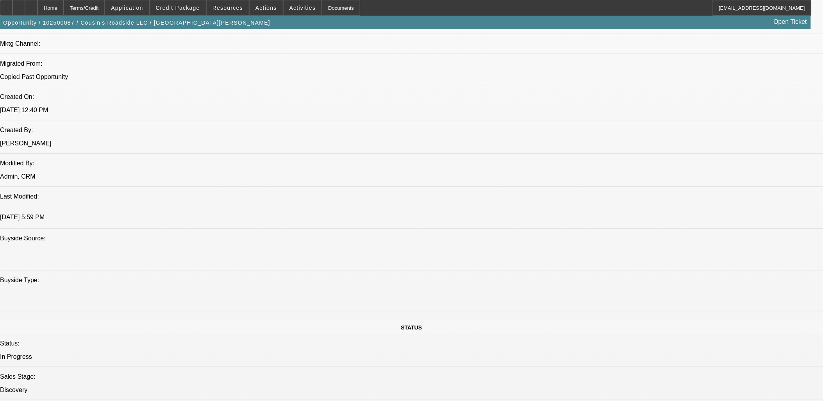
scroll to position [608, 0]
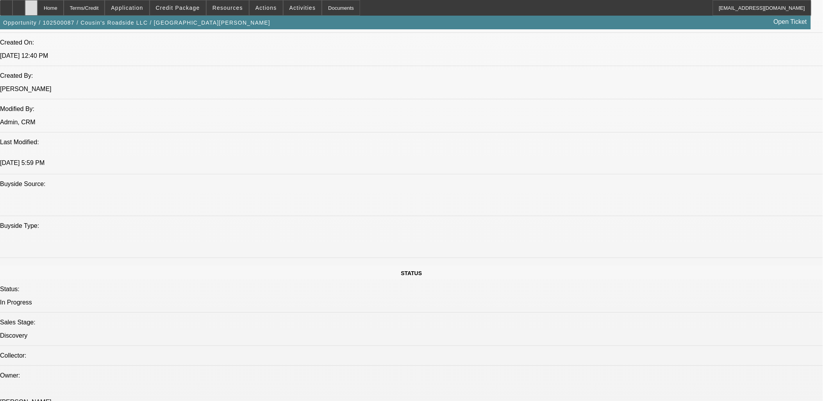
click at [31, 5] on icon at bounding box center [31, 5] width 0 height 0
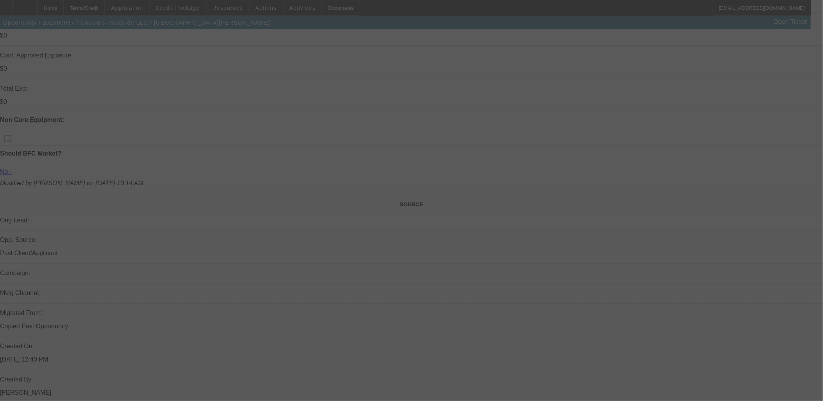
scroll to position [368, 0]
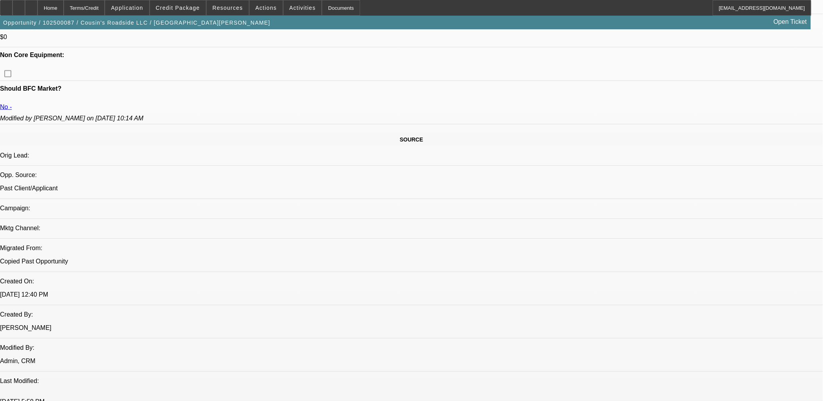
select select "0"
select select "2"
select select "0.1"
select select "1"
select select "2"
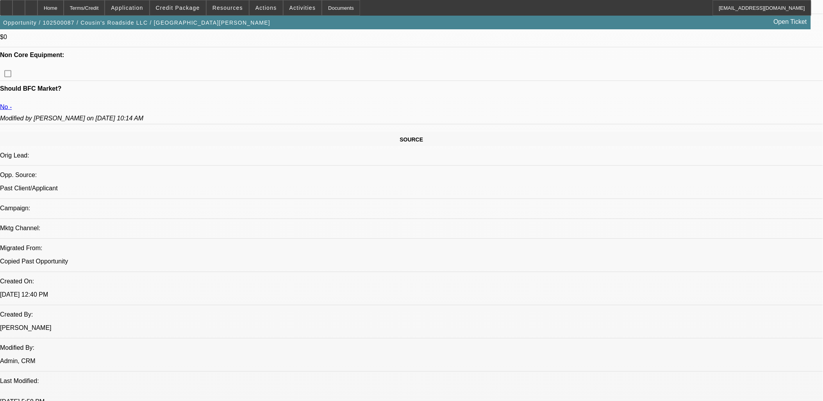
select select "4"
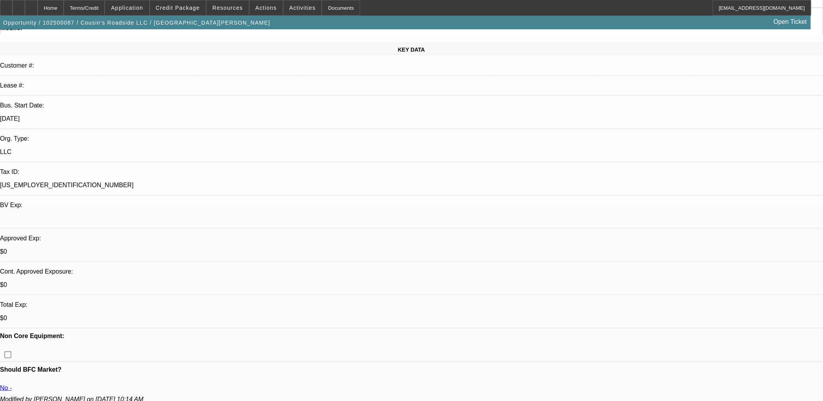
scroll to position [130, 0]
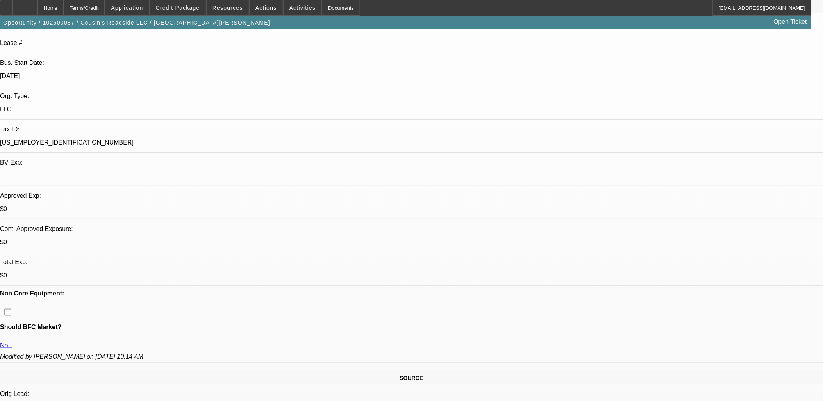
radio input "true"
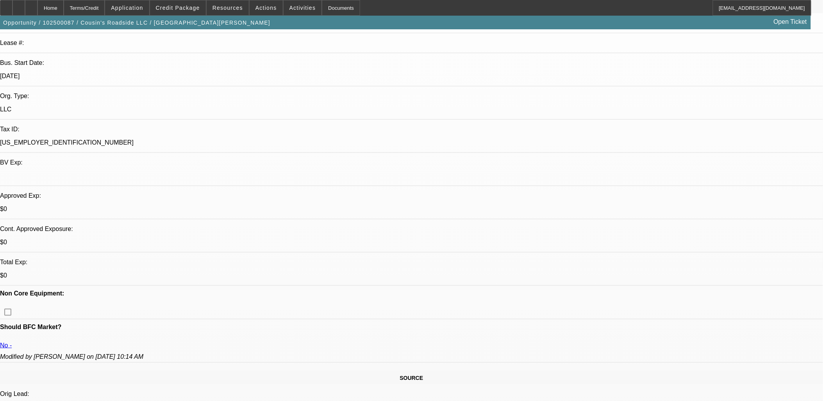
paste textarea "Cousin’s Roadside LLC, based in [GEOGRAPHIC_DATA], [GEOGRAPHIC_DATA], was estab…"
type textarea "Cousin’s Roadside LLC, based in [GEOGRAPHIC_DATA], [GEOGRAPHIC_DATA], was estab…"
radio input "true"
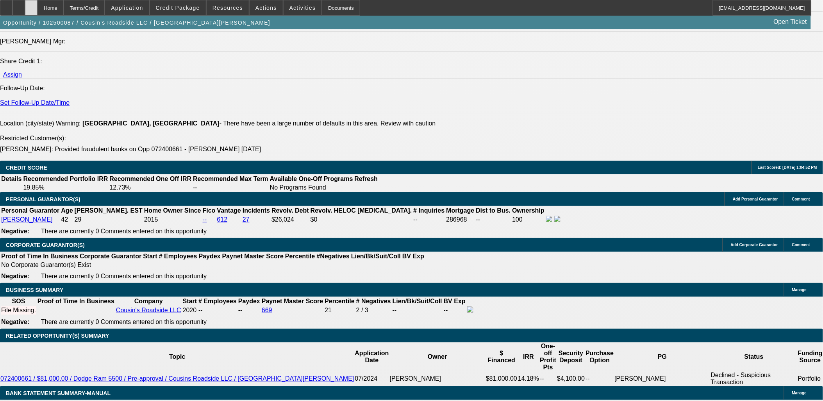
scroll to position [868, 0]
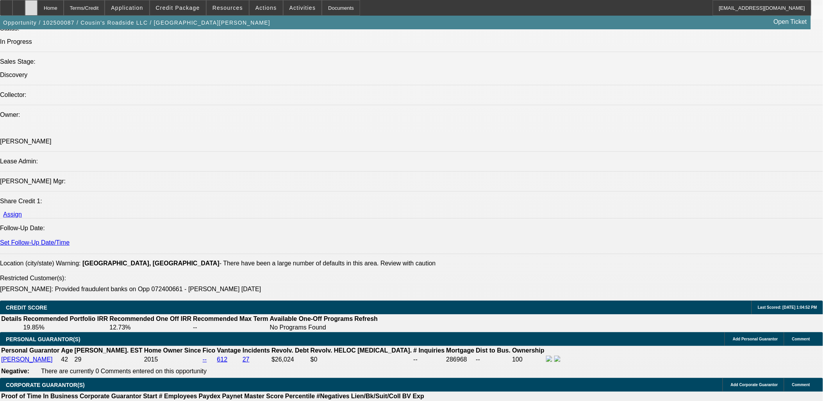
click at [38, 8] on div at bounding box center [31, 8] width 13 height 16
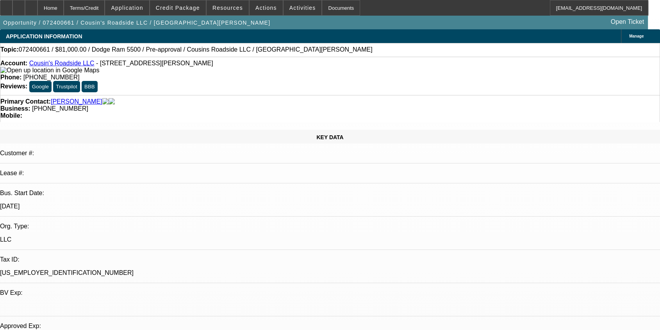
select select "0.1"
select select "2"
select select "0"
select select "0.1"
select select "2"
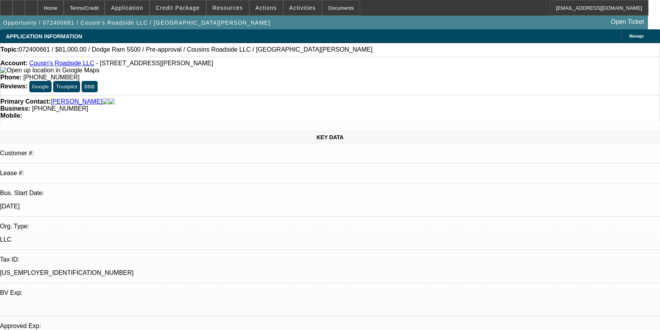
select select "0"
select select "0.1"
select select "2"
select select "0"
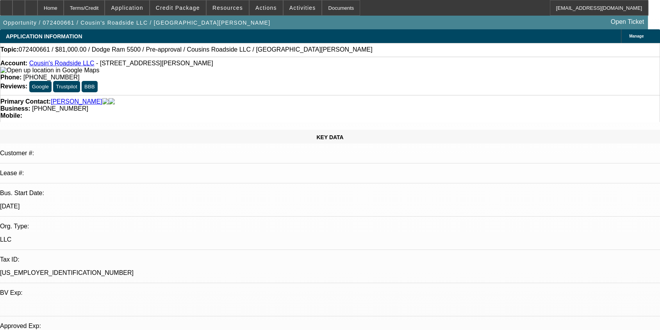
select select "2"
select select "0"
select select "1"
select select "2"
select select "6"
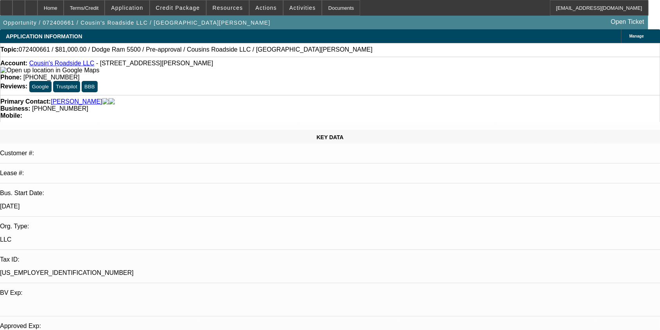
select select "1"
select select "2"
select select "6"
select select "1"
select select "2"
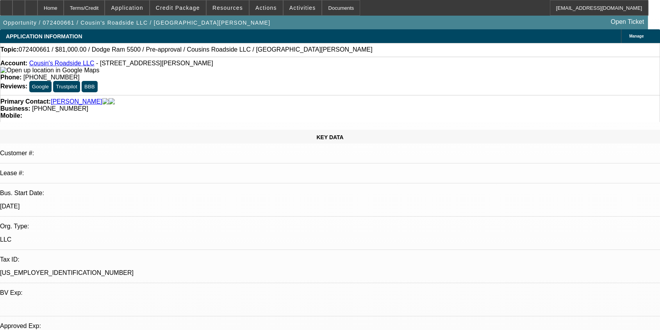
select select "6"
select select "1"
select select "2"
select select "6"
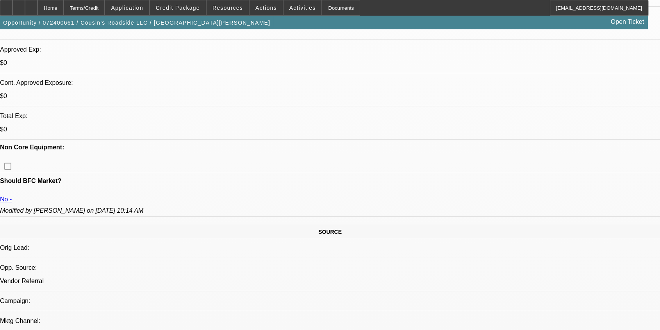
scroll to position [304, 0]
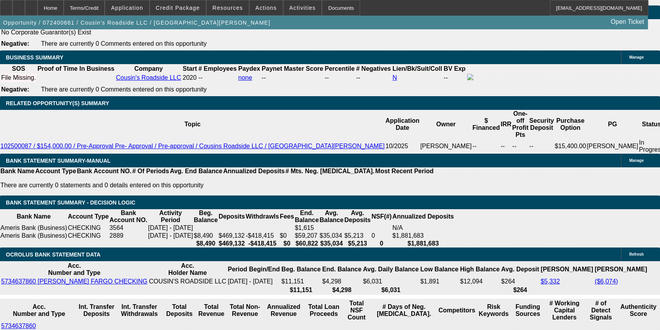
scroll to position [1346, 0]
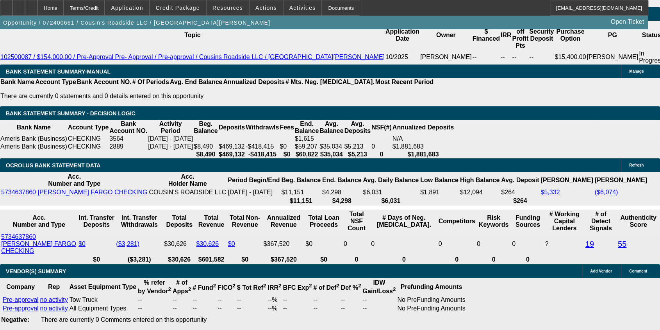
scroll to position [1432, 0]
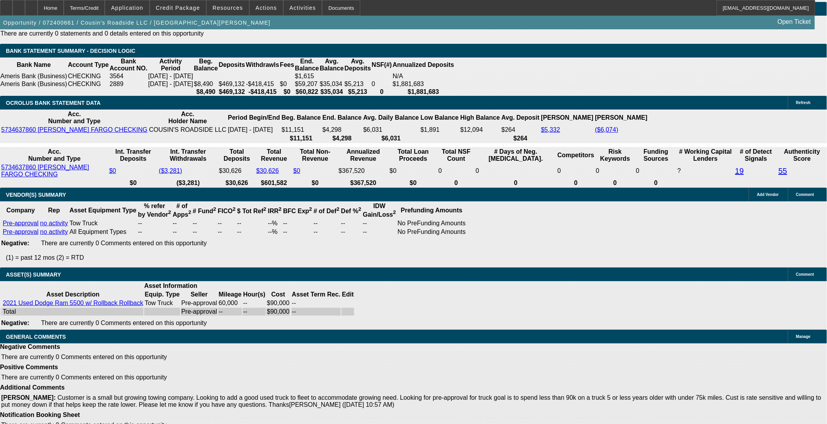
scroll to position [329, 0]
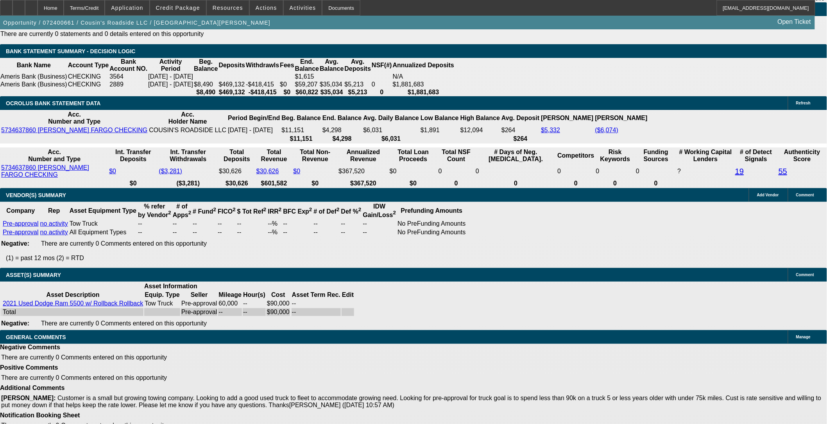
scroll to position [286, 0]
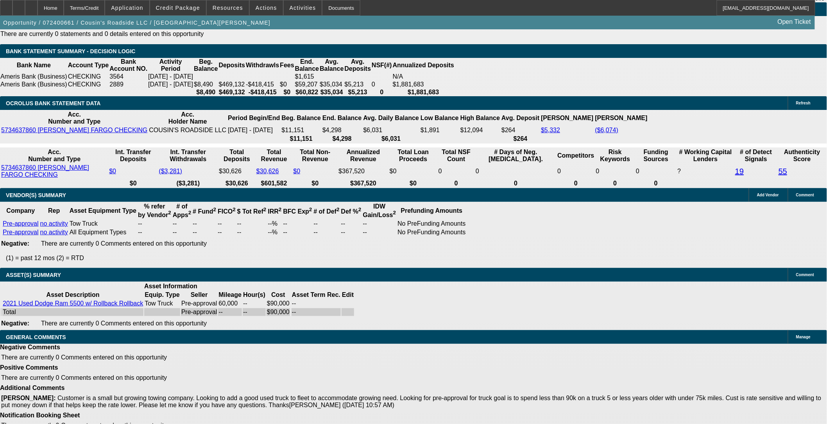
scroll to position [242, 0]
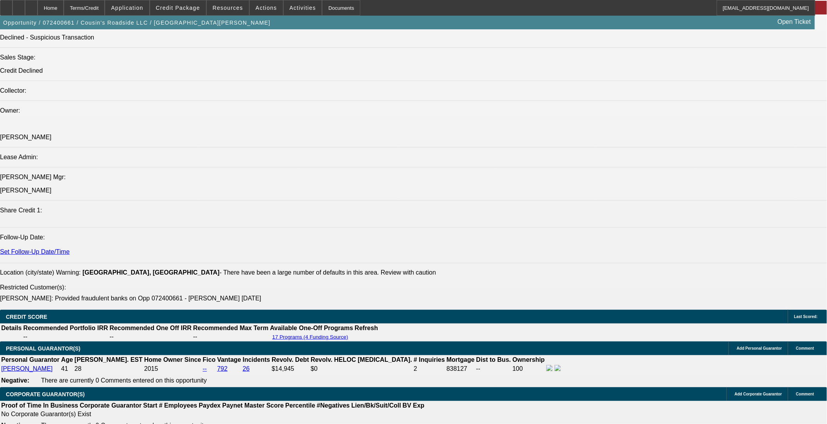
scroll to position [823, 0]
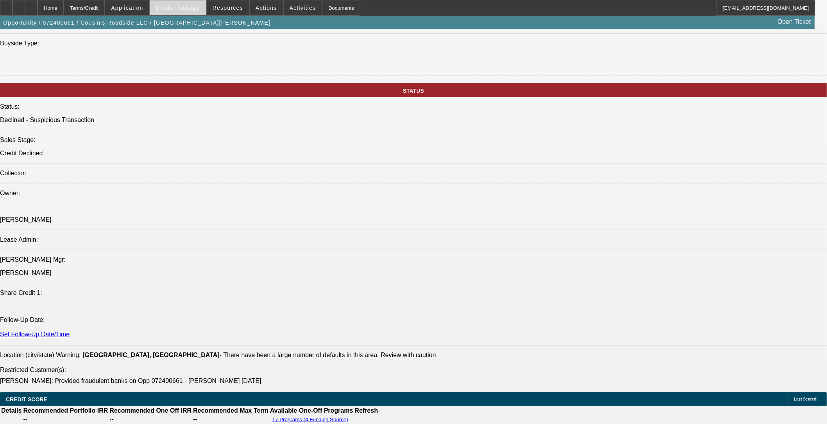
click at [179, 8] on span "Credit Package" at bounding box center [178, 8] width 44 height 6
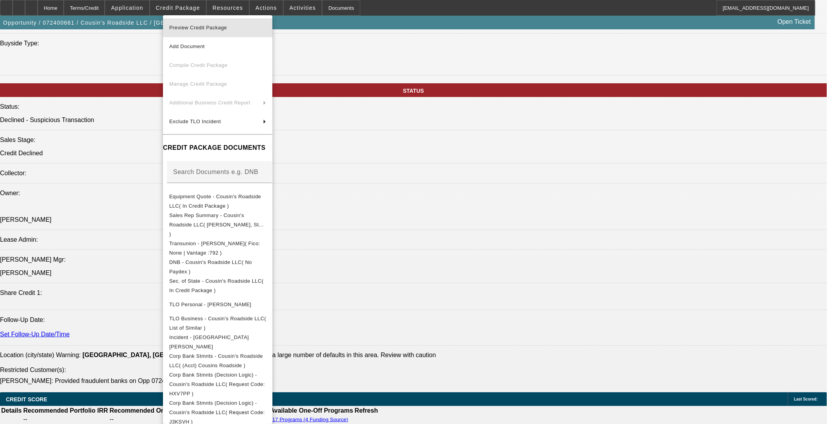
click at [221, 29] on span "Preview Credit Package" at bounding box center [198, 28] width 58 height 6
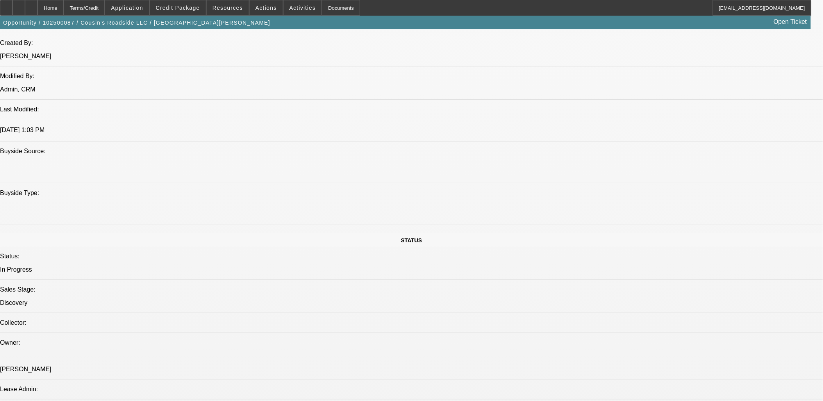
select select "0"
select select "2"
select select "0.1"
select select "4"
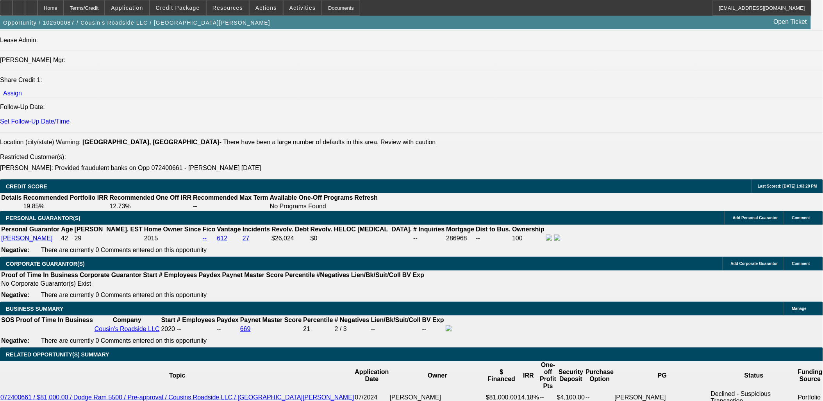
scroll to position [974, 0]
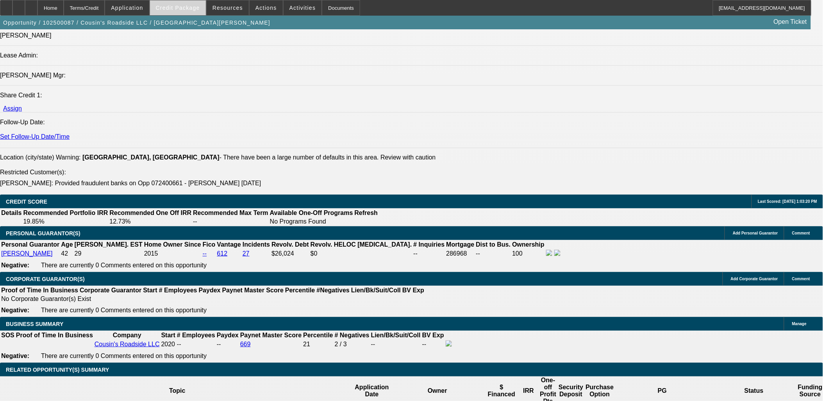
click at [200, 8] on span "Credit Package" at bounding box center [178, 8] width 44 height 6
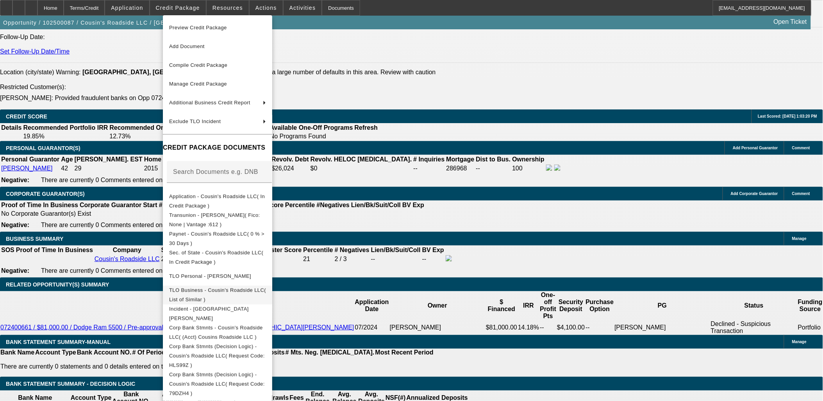
scroll to position [1061, 0]
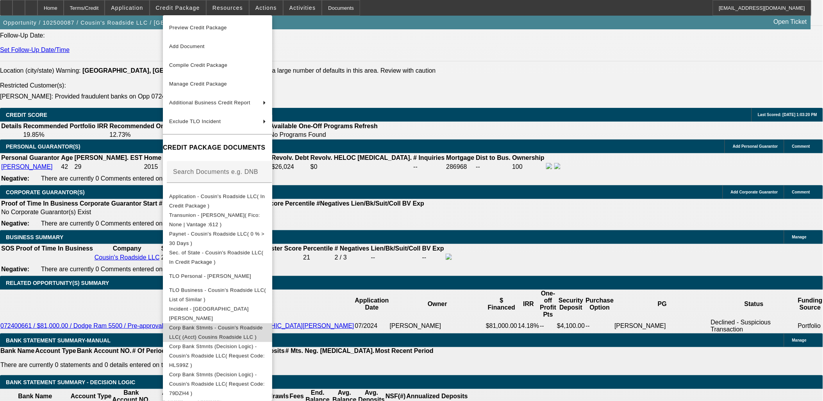
click at [259, 327] on span "Corp Bank Stmnts - Cousin's Roadside LLC( (Acct) Cousins Roadside LLC )" at bounding box center [216, 331] width 94 height 15
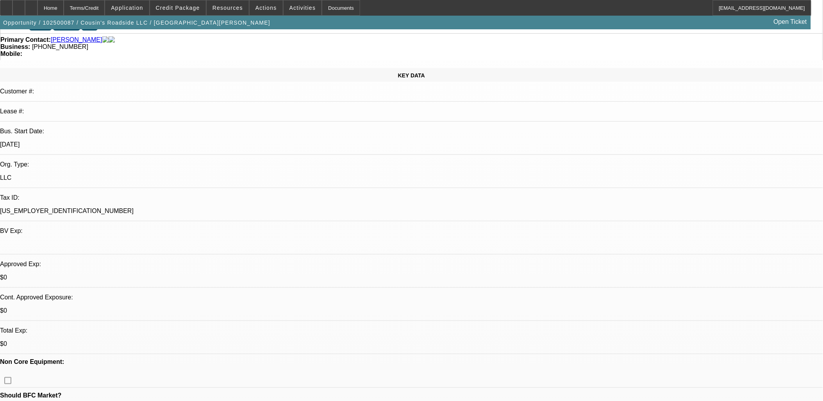
scroll to position [0, 0]
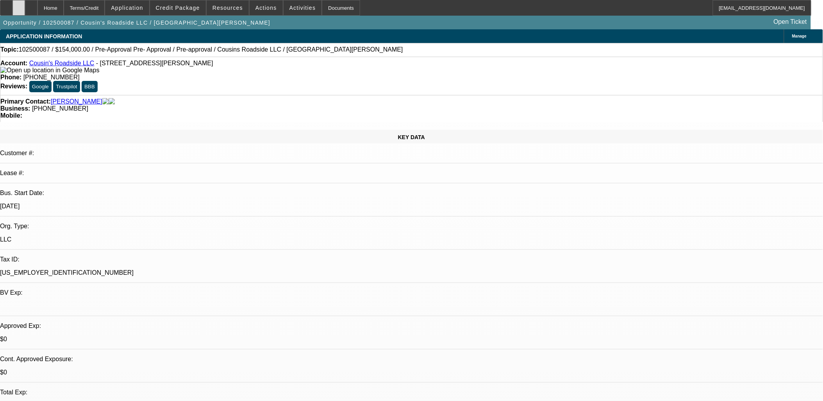
click at [19, 5] on icon at bounding box center [19, 5] width 0 height 0
click at [13, 8] on div at bounding box center [6, 8] width 13 height 16
select select "0"
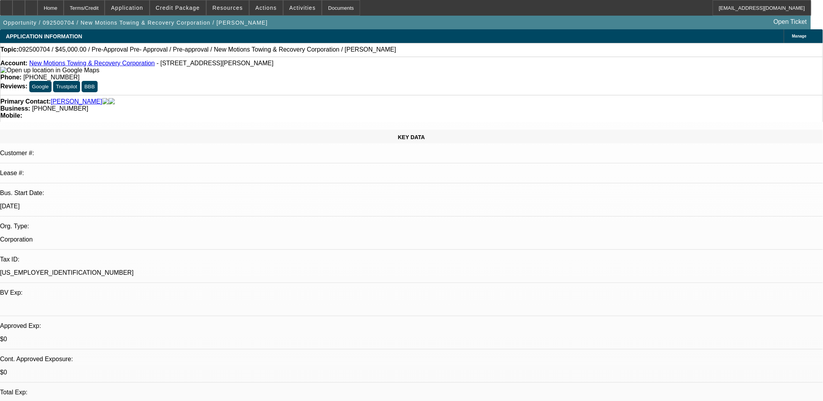
select select "0.1"
select select "0"
select select "0.1"
select select "0"
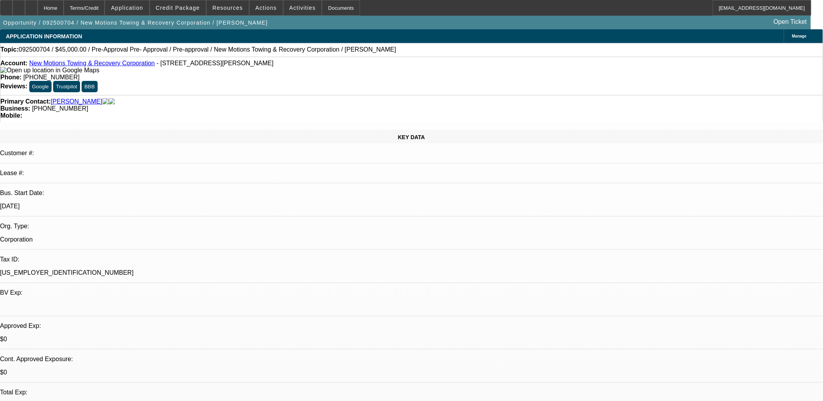
select select "0"
select select "0.1"
select select "0"
select select "0.1"
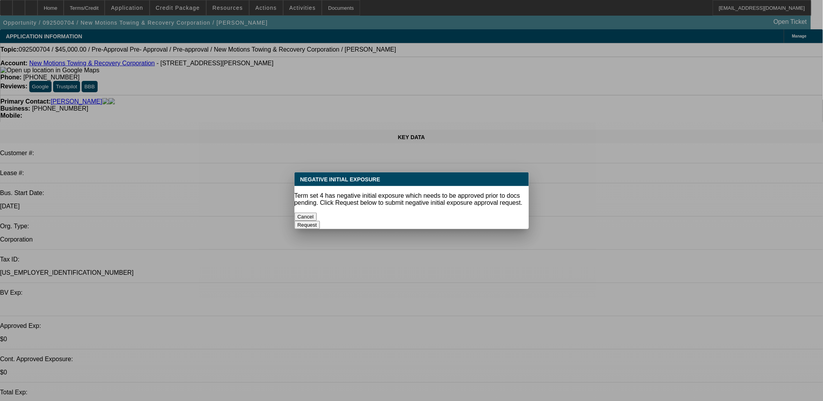
select select "1"
select select "4"
select select "1"
select select "3"
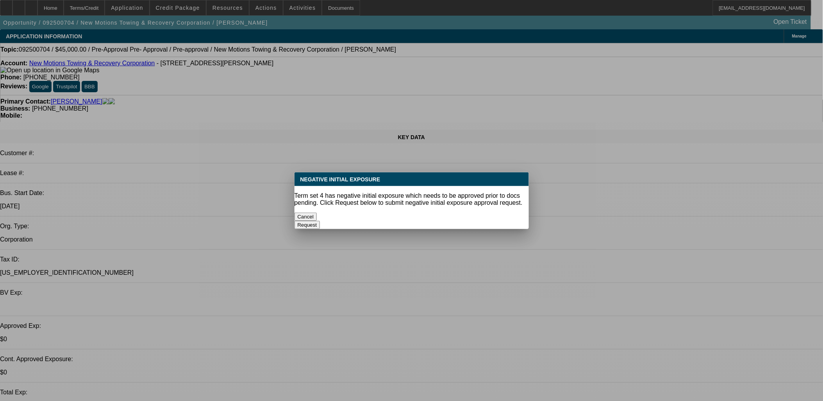
select select "4"
select select "1"
select select "4"
select select "1"
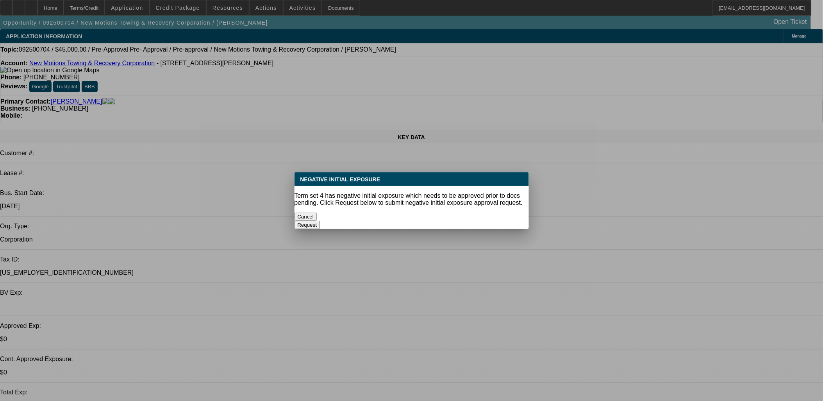
select select "1"
select select "4"
click at [317, 213] on button "Cancel" at bounding box center [306, 217] width 23 height 8
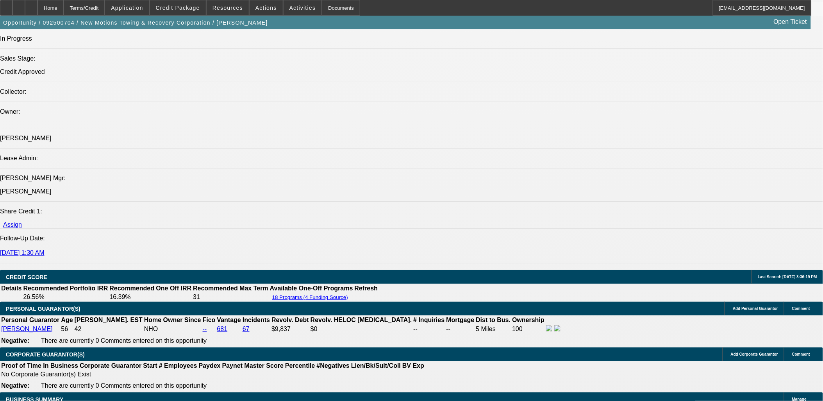
scroll to position [955, 0]
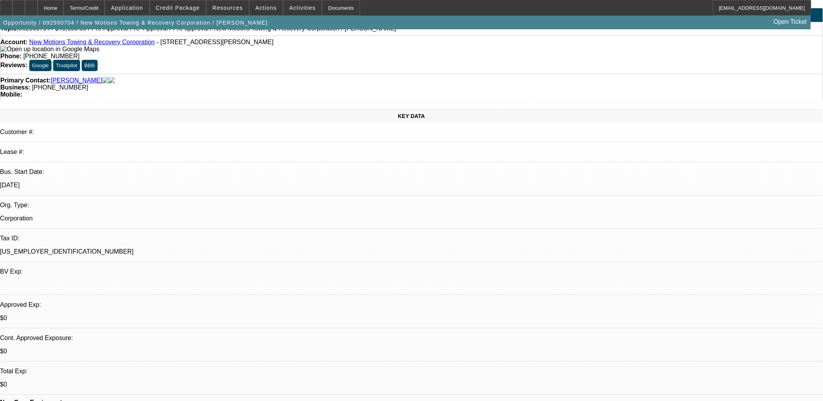
scroll to position [0, 0]
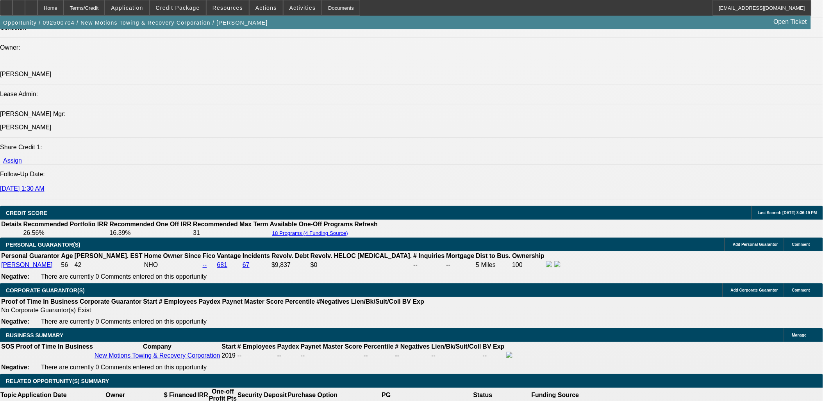
scroll to position [955, 0]
